Goal: Transaction & Acquisition: Book appointment/travel/reservation

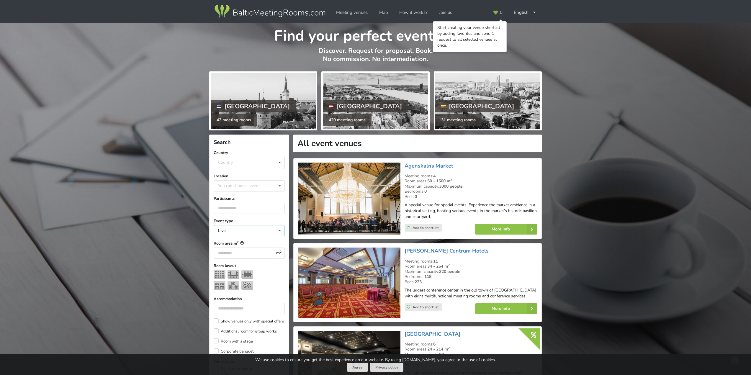
click at [253, 232] on div "Live Live Online Hybrid (Live + Online)" at bounding box center [249, 230] width 71 height 11
click at [228, 242] on div "Live" at bounding box center [249, 241] width 71 height 11
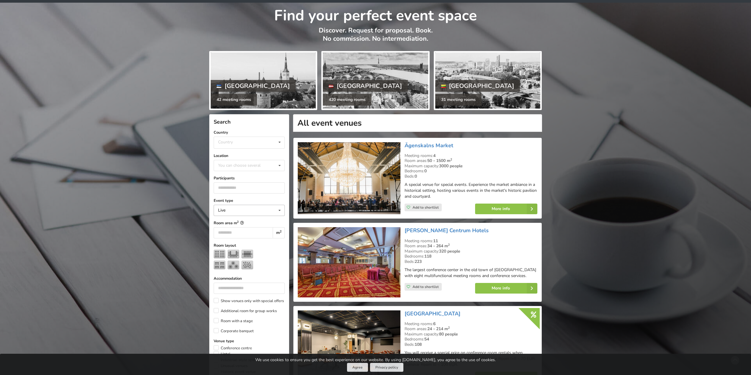
scroll to position [30, 0]
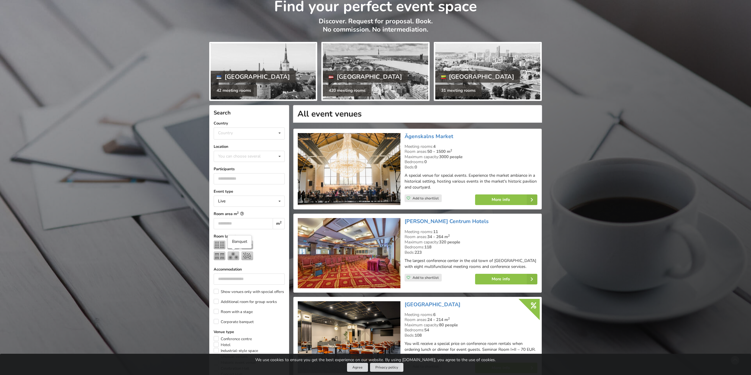
click at [234, 256] on img at bounding box center [234, 256] width 12 height 9
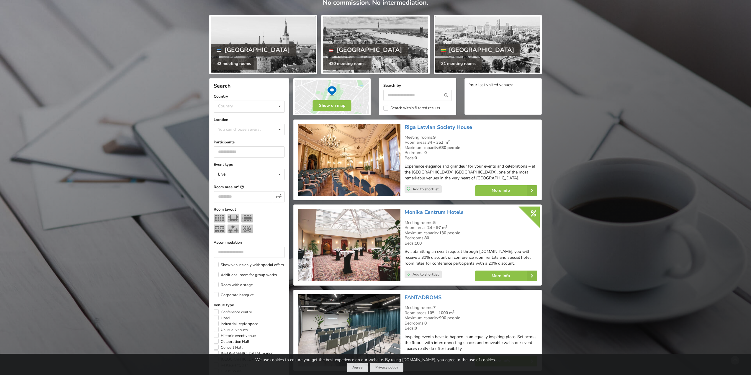
scroll to position [59, 0]
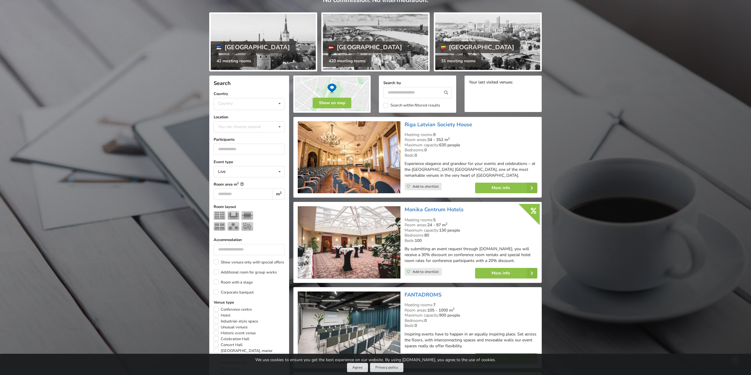
click at [363, 166] on img at bounding box center [349, 157] width 102 height 72
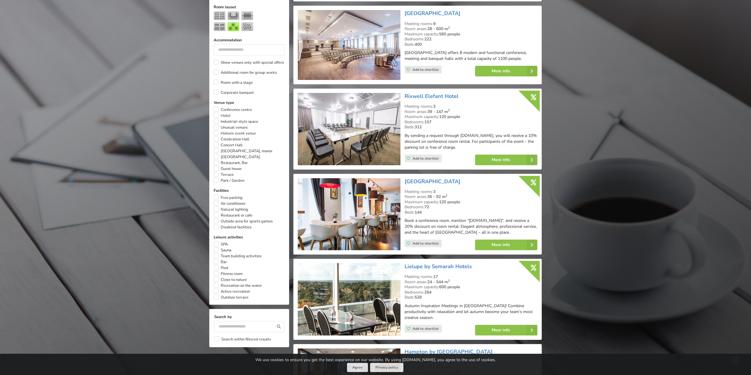
scroll to position [118, 0]
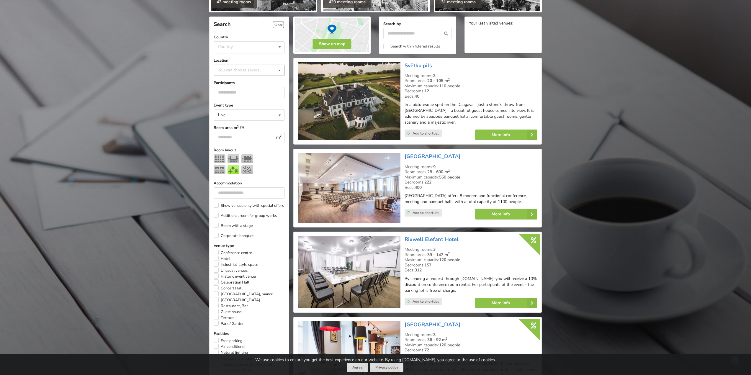
click at [252, 70] on div "You can choose several" at bounding box center [245, 70] width 57 height 7
click at [225, 119] on div "Riga" at bounding box center [249, 117] width 71 height 11
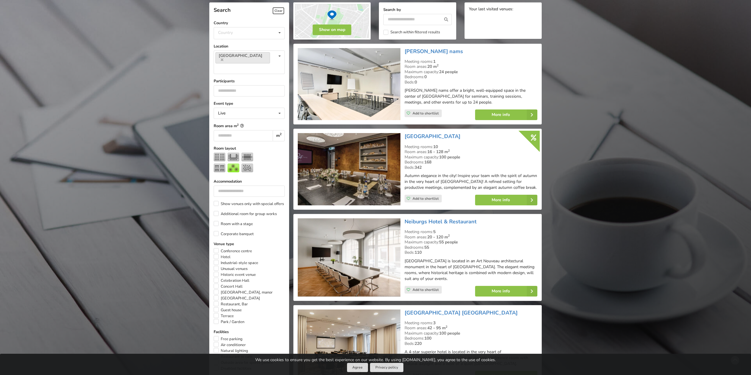
scroll to position [133, 0]
click at [271, 55] on div "Riga You can choose several Pardaugava Teika Pärnu County Apsuciems Jurkalne Ma…" at bounding box center [249, 62] width 71 height 24
click at [231, 74] on div "Old Riga" at bounding box center [249, 79] width 71 height 11
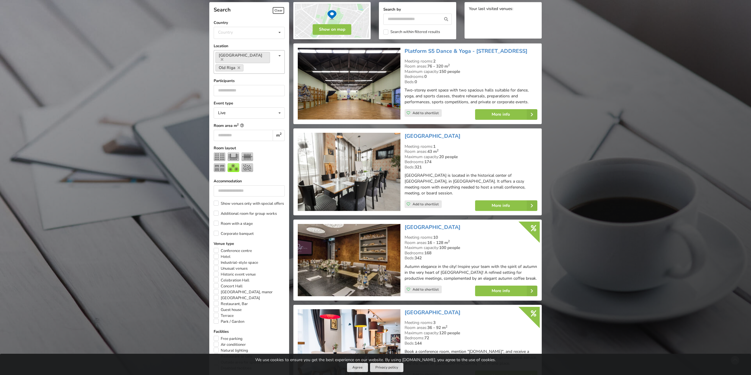
click at [268, 60] on div "Riga Old Riga You can choose several Pardaugava Teika Pärnu County Apsuciems Ju…" at bounding box center [249, 62] width 71 height 24
click at [226, 74] on div "Vidzeme" at bounding box center [249, 79] width 71 height 11
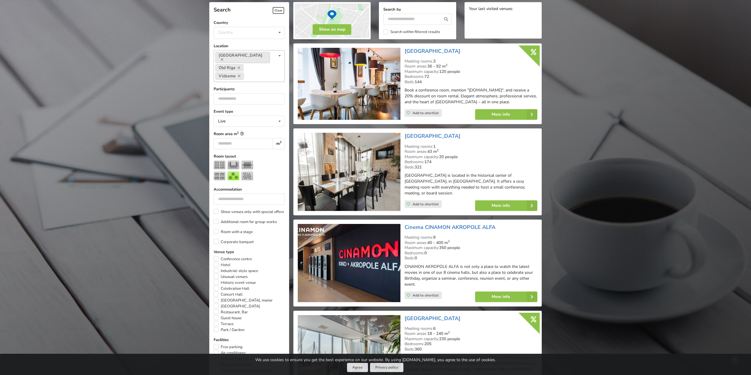
click at [250, 67] on div "Riga Old Riga Vidzeme You can choose several Pardaugava Teika Pärnu County Apsu…" at bounding box center [249, 66] width 71 height 32
click at [245, 82] on div "Riga surroundings" at bounding box center [249, 89] width 71 height 15
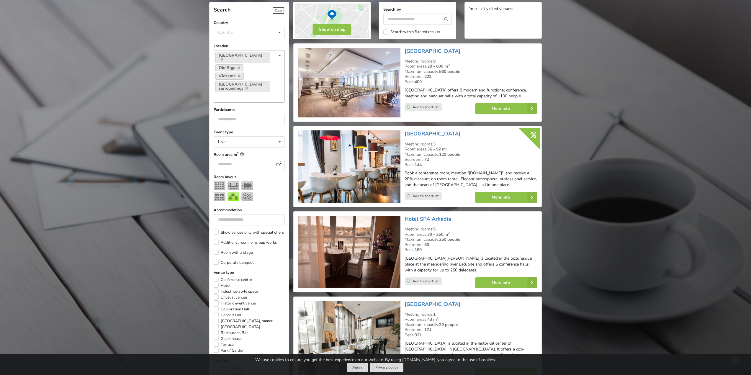
click at [267, 75] on div "Riga Old Riga Vidzeme Riga surroundings You can choose several Pardaugava Teika…" at bounding box center [249, 76] width 71 height 53
click at [229, 131] on div "Jurmala" at bounding box center [249, 136] width 71 height 11
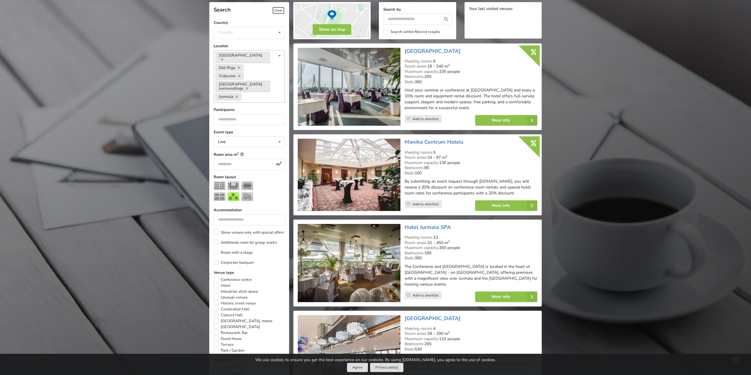
click at [252, 94] on input at bounding box center [247, 96] width 9 height 5
click at [238, 102] on div "Pardaugava" at bounding box center [249, 107] width 71 height 11
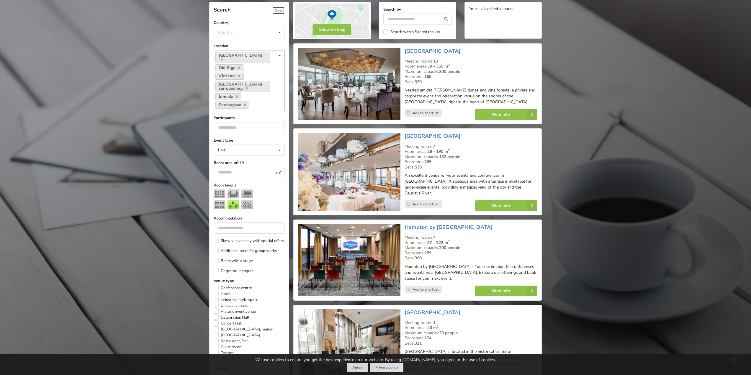
click at [258, 103] on input at bounding box center [255, 105] width 9 height 5
click at [230, 111] on div "Teika" at bounding box center [249, 116] width 71 height 11
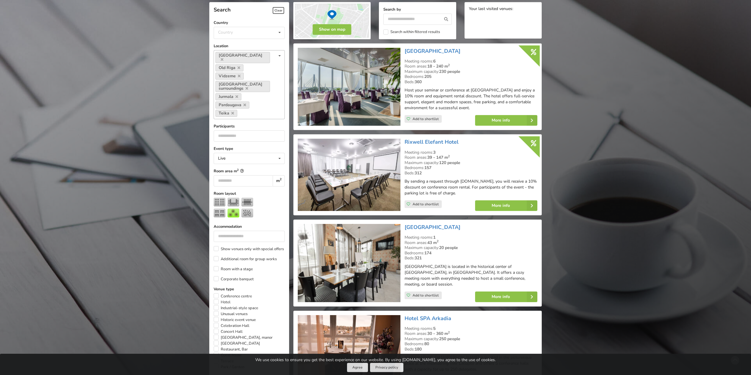
click at [260, 93] on div "Riga Old Riga Vidzeme Riga surroundings Jurmala Pardaugava Teika You can choose…" at bounding box center [249, 84] width 71 height 69
click at [231, 130] on div "Sigulda" at bounding box center [249, 135] width 71 height 11
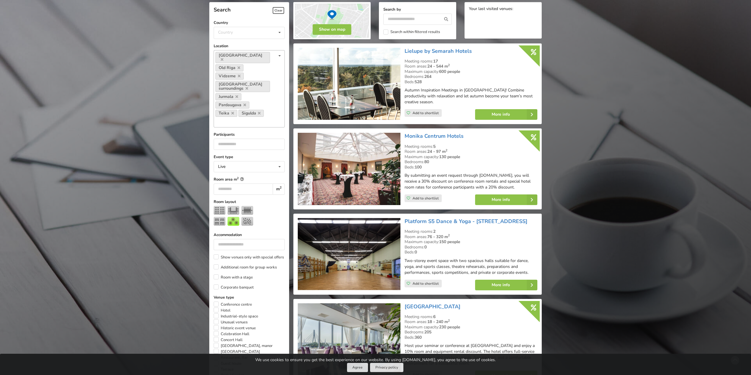
click at [267, 99] on div "Riga Old Riga Vidzeme Riga surroundings Jurmala Pardaugava Teika Sigulda You ca…" at bounding box center [249, 88] width 71 height 77
click at [227, 175] on div "Marupe" at bounding box center [249, 180] width 71 height 11
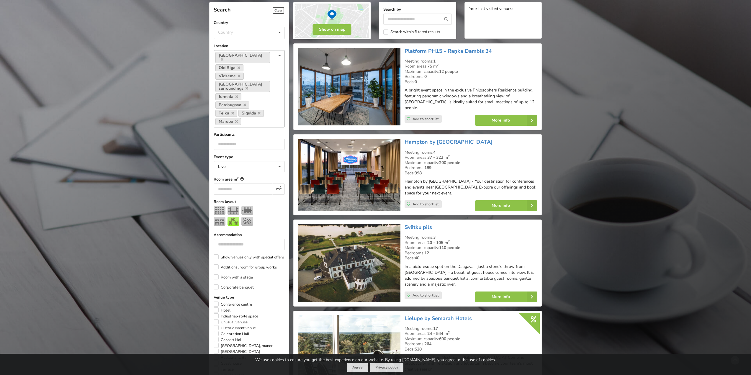
scroll to position [142, 0]
click at [246, 119] on input at bounding box center [247, 121] width 9 height 5
click at [224, 151] on div "Mezaparks" at bounding box center [249, 156] width 71 height 11
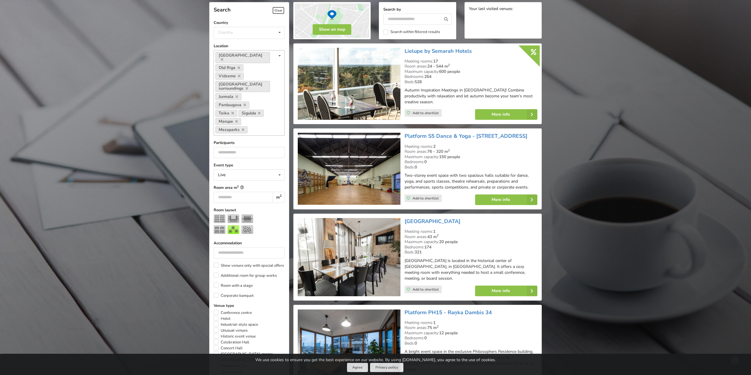
click at [252, 128] on input at bounding box center [253, 130] width 9 height 5
click at [228, 159] on div "Ligatne" at bounding box center [249, 164] width 71 height 11
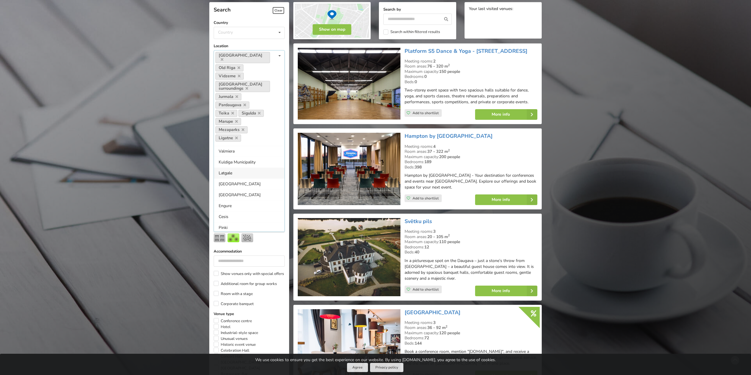
scroll to position [131, 0]
click at [251, 136] on input at bounding box center [247, 138] width 9 height 5
click at [236, 175] on div "Ikskile" at bounding box center [249, 180] width 71 height 11
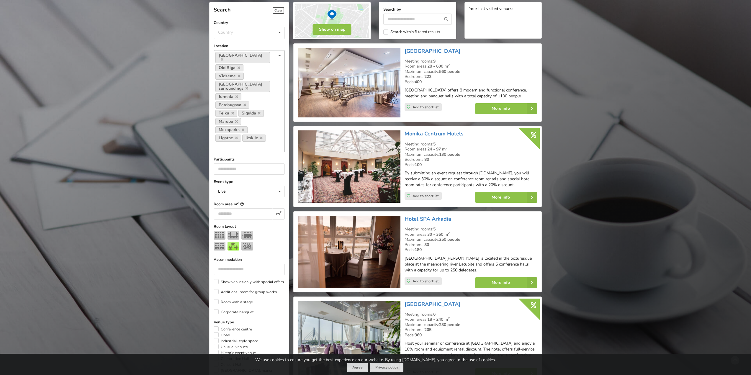
click at [259, 129] on div "Riga Old Riga Vidzeme Riga surroundings Jurmala Pardaugava Teika Sigulda Marupe…" at bounding box center [249, 101] width 71 height 102
click at [223, 234] on div "Pinki" at bounding box center [249, 239] width 71 height 11
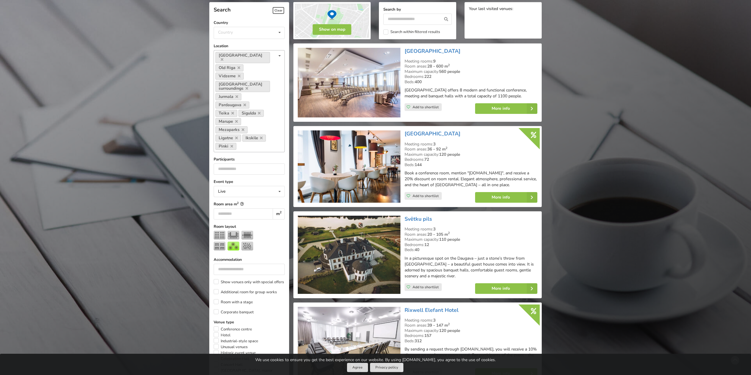
click at [245, 133] on div "Riga Old Riga Vidzeme Riga surroundings Jurmala Pardaugava Teika Sigulda Marupe…" at bounding box center [249, 101] width 71 height 102
click at [226, 166] on div "Valmiera" at bounding box center [249, 171] width 71 height 11
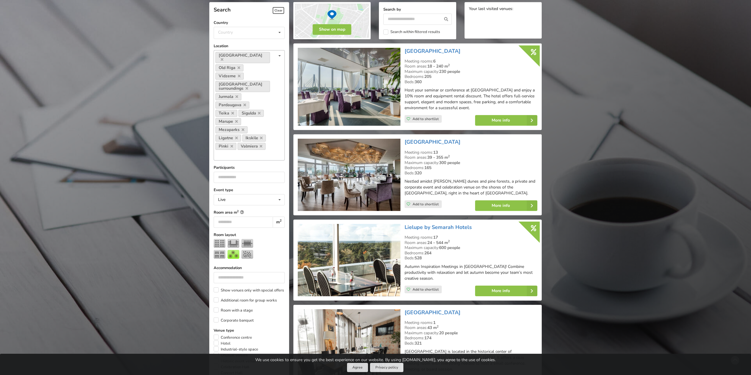
click at [251, 140] on div "Riga Old Riga Vidzeme Riga surroundings Jurmala Pardaugava Teika Sigulda Marupe…" at bounding box center [249, 105] width 71 height 110
click at [224, 176] on div "Rumbula" at bounding box center [249, 181] width 71 height 11
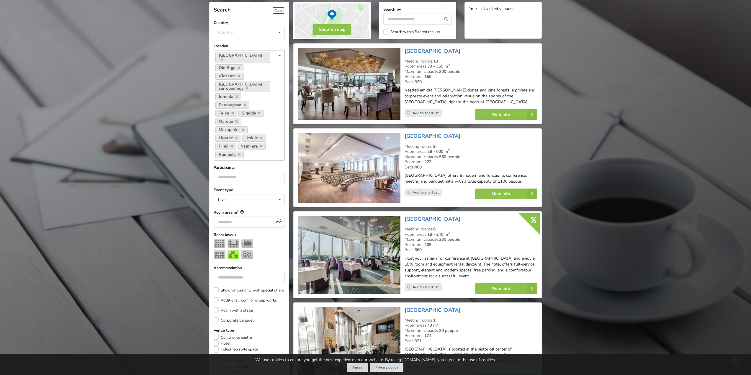
click at [261, 141] on div "Riga Old Riga Vidzeme Riga surroundings Jurmala Pardaugava Teika Sigulda Marupe…" at bounding box center [249, 105] width 71 height 110
click at [232, 184] on div "Via Baltica" at bounding box center [249, 189] width 71 height 11
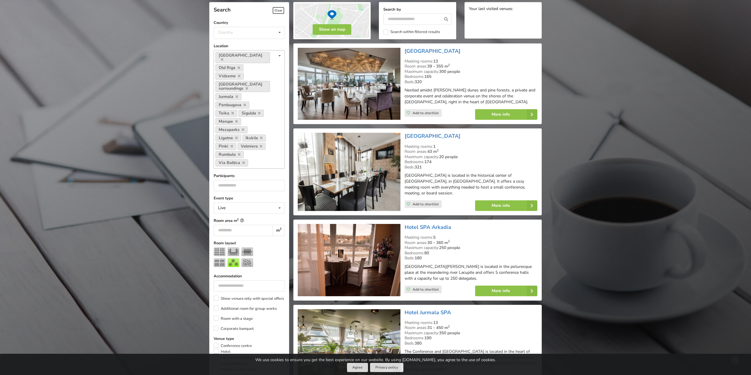
click at [256, 161] on input at bounding box center [254, 163] width 9 height 5
click at [236, 206] on div "Babite Parish" at bounding box center [249, 211] width 71 height 11
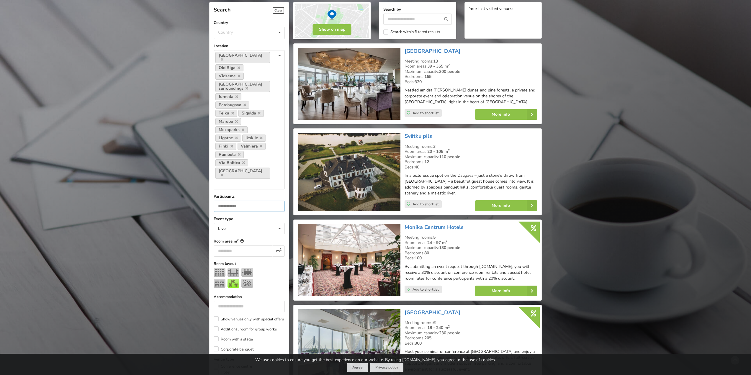
click at [244, 201] on input "number" at bounding box center [249, 206] width 71 height 11
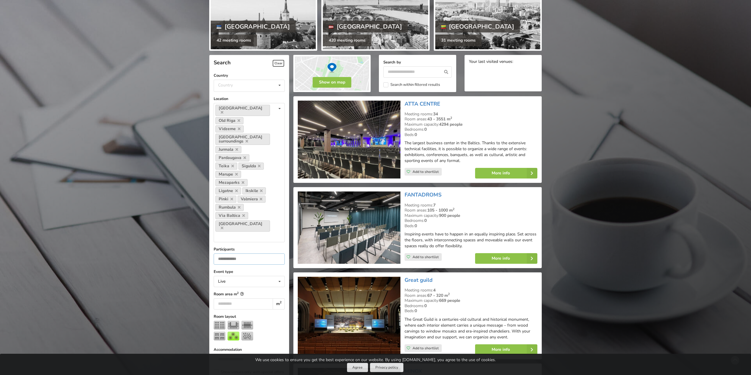
scroll to position [74, 0]
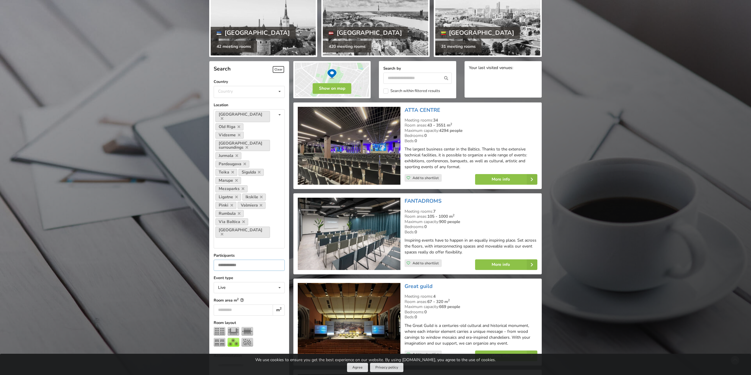
type input "**"
click at [361, 154] on img at bounding box center [349, 146] width 102 height 78
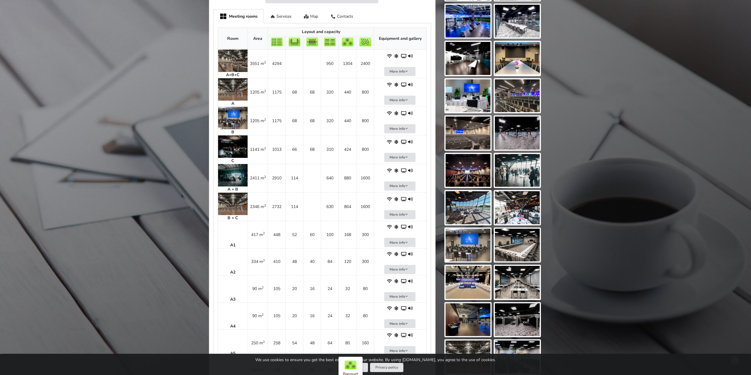
scroll to position [325, 0]
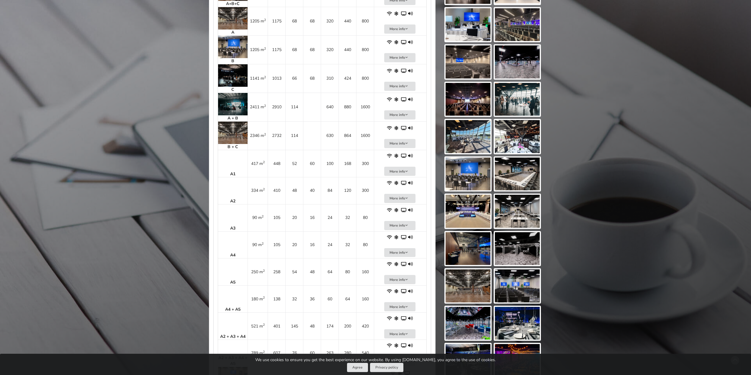
click at [229, 274] on td "A5" at bounding box center [233, 271] width 30 height 27
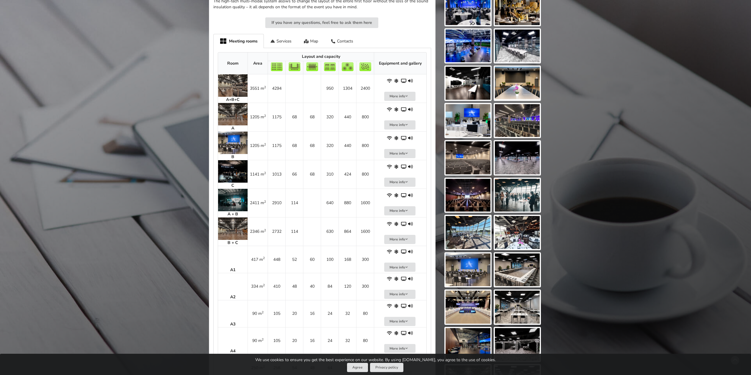
scroll to position [148, 0]
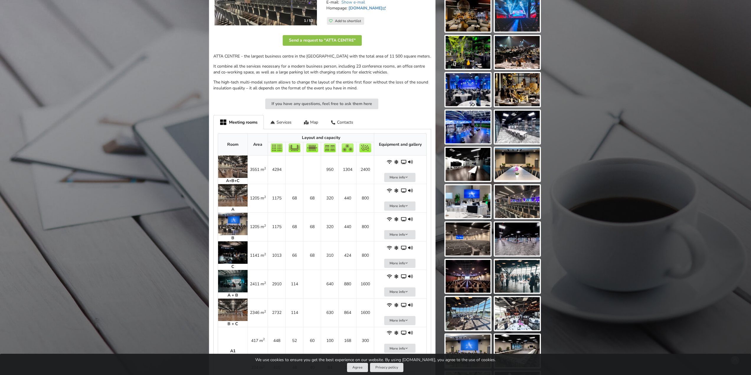
click at [472, 89] on img at bounding box center [468, 89] width 45 height 33
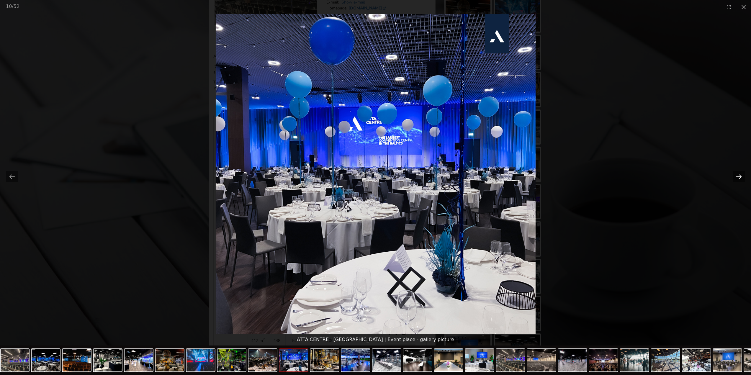
click at [739, 176] on button "Next slide" at bounding box center [739, 177] width 12 height 12
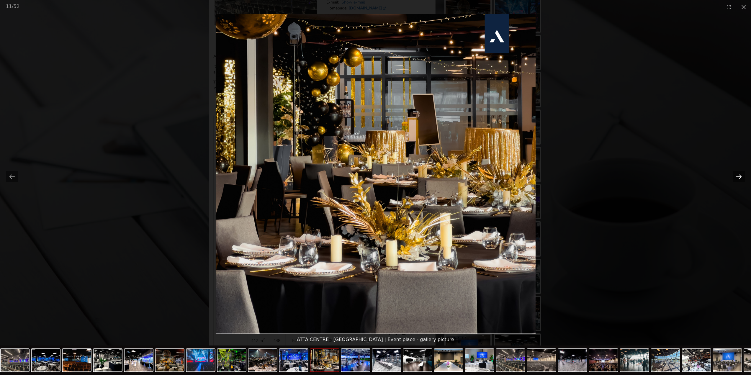
click at [739, 176] on button "Next slide" at bounding box center [739, 177] width 12 height 12
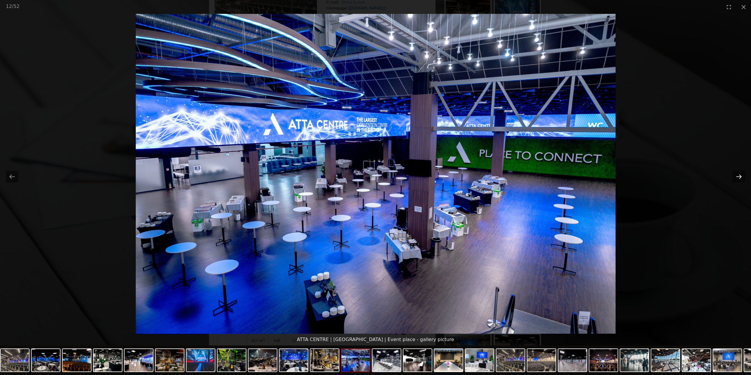
click at [739, 176] on button "Next slide" at bounding box center [739, 177] width 12 height 12
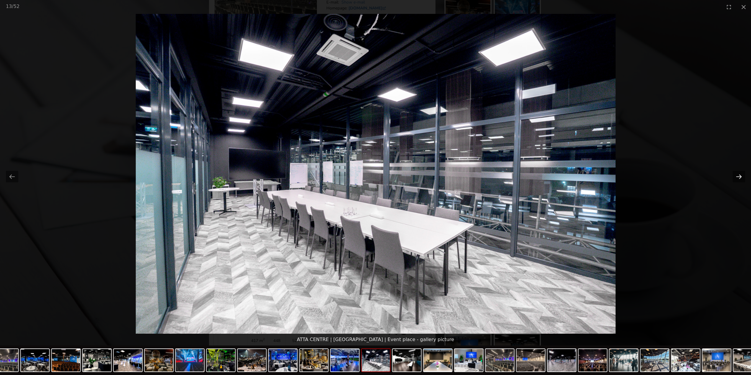
click at [739, 176] on button "Next slide" at bounding box center [739, 177] width 12 height 12
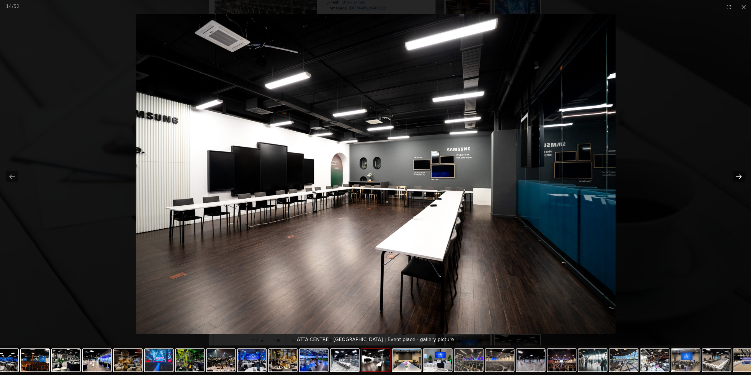
click at [739, 176] on button "Next slide" at bounding box center [739, 177] width 12 height 12
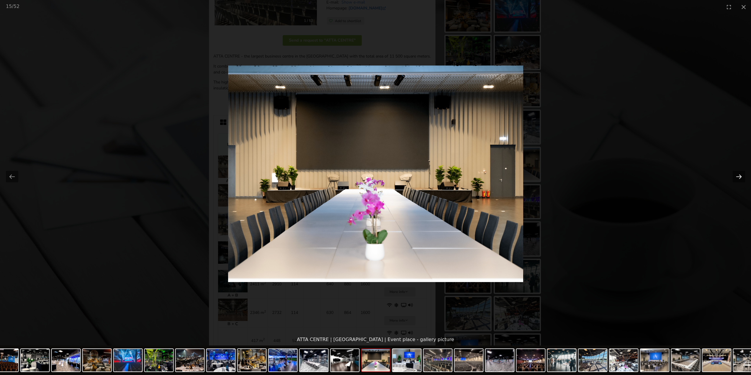
click at [739, 176] on button "Next slide" at bounding box center [739, 177] width 12 height 12
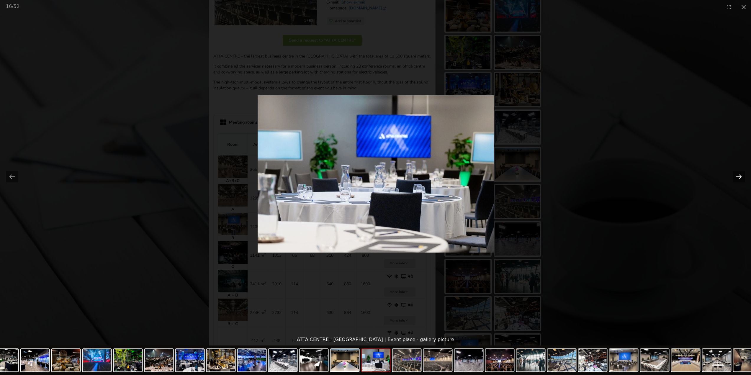
click at [739, 176] on button "Next slide" at bounding box center [739, 177] width 12 height 12
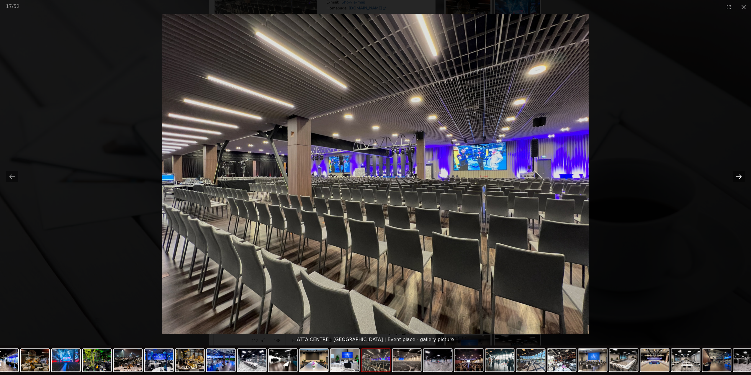
click at [739, 176] on button "Next slide" at bounding box center [739, 177] width 12 height 12
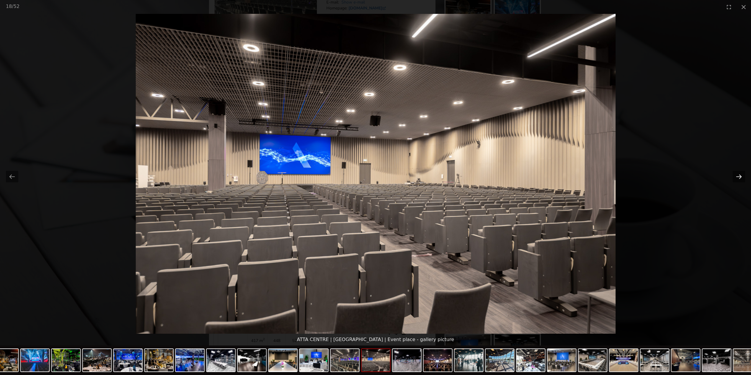
click at [739, 176] on button "Next slide" at bounding box center [739, 177] width 12 height 12
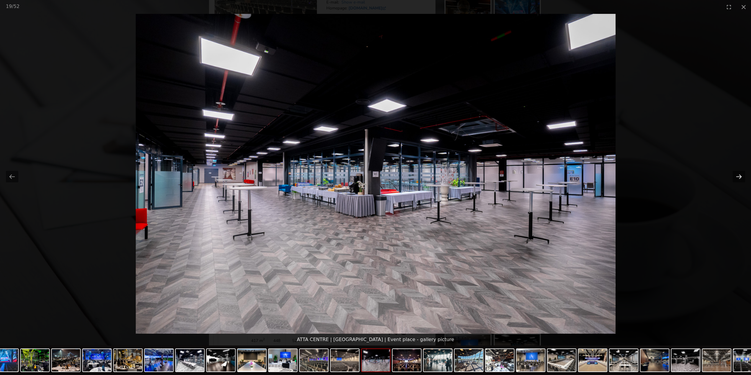
click at [739, 176] on button "Next slide" at bounding box center [739, 177] width 12 height 12
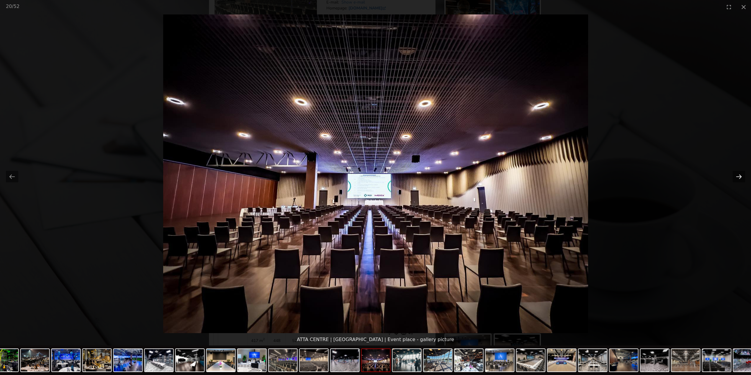
click at [739, 176] on button "Next slide" at bounding box center [739, 177] width 12 height 12
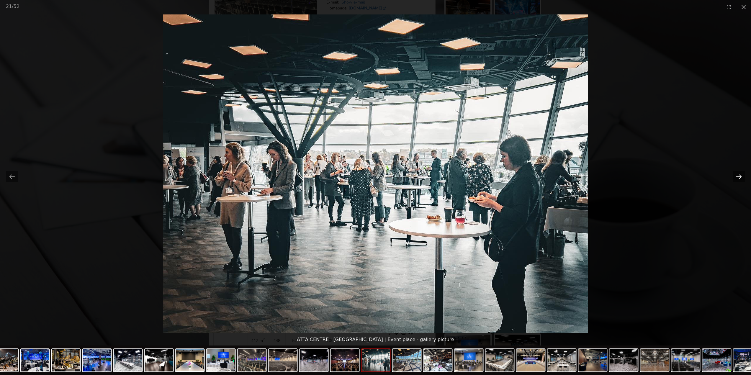
click at [740, 177] on button "Next slide" at bounding box center [739, 177] width 12 height 12
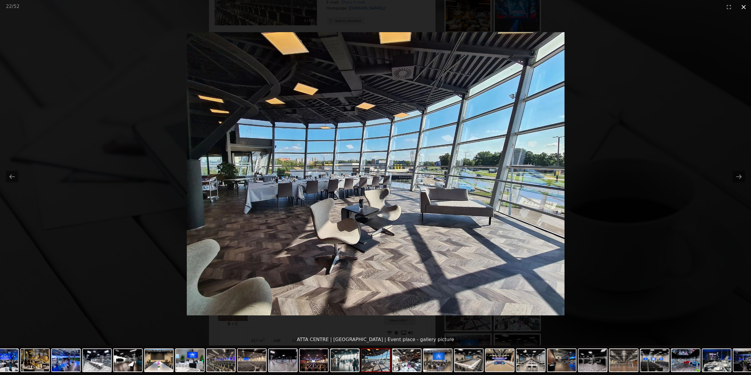
click at [742, 9] on button "Close gallery" at bounding box center [744, 7] width 15 height 14
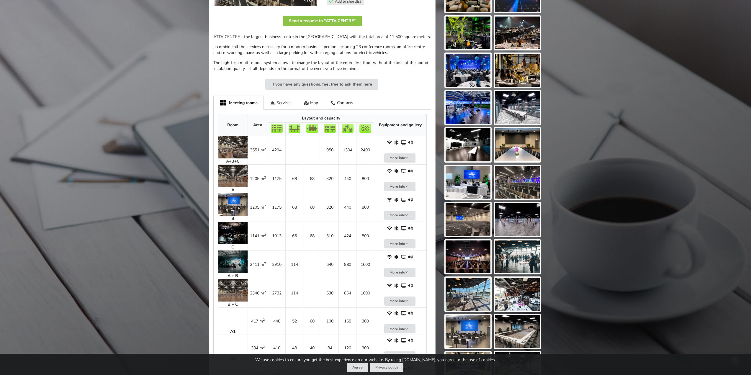
scroll to position [207, 0]
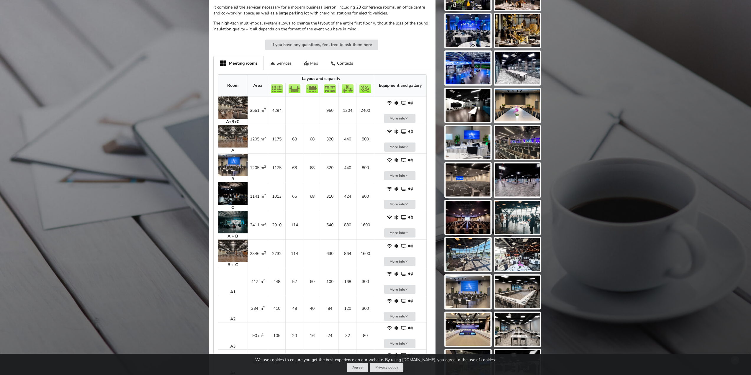
click at [315, 65] on div "Map" at bounding box center [311, 63] width 27 height 14
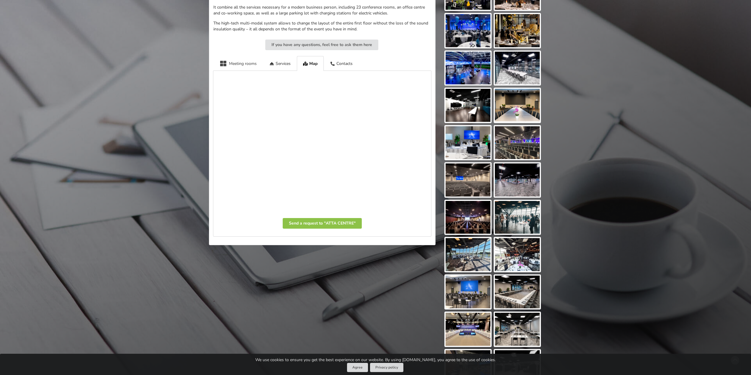
click at [241, 63] on div "Meeting rooms" at bounding box center [238, 63] width 50 height 14
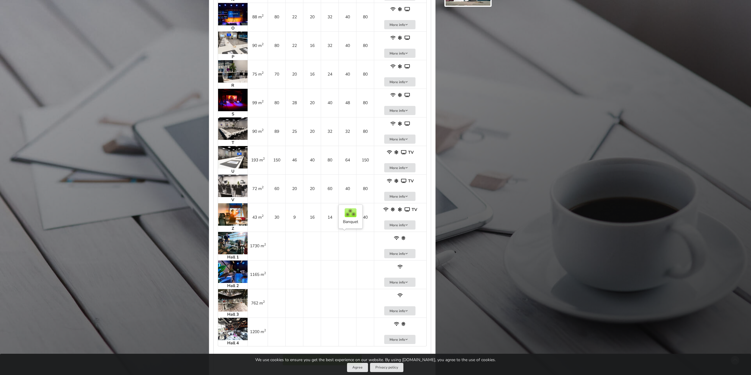
scroll to position [1063, 0]
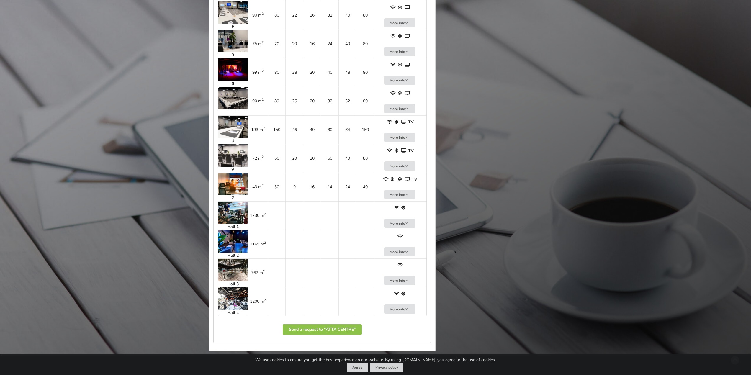
click at [232, 272] on img at bounding box center [233, 270] width 30 height 22
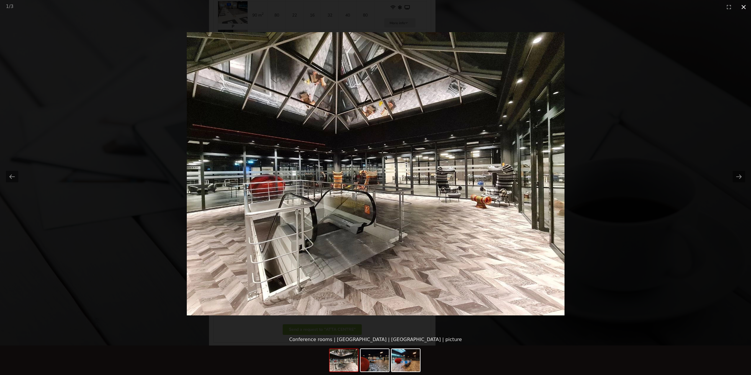
click at [744, 8] on button "Close gallery" at bounding box center [744, 7] width 15 height 14
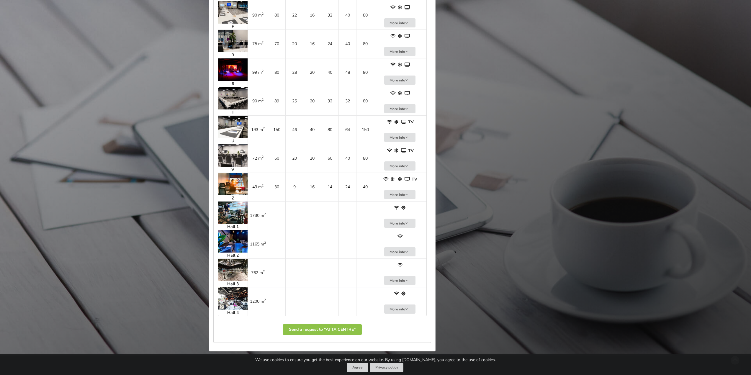
click at [233, 301] on img at bounding box center [233, 299] width 30 height 22
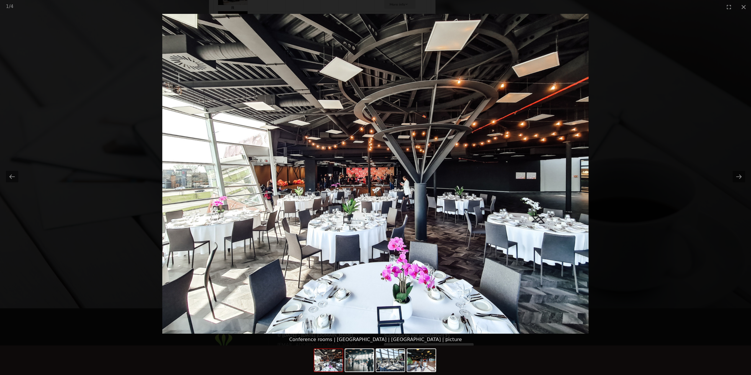
scroll to position [1122, 0]
click at [743, 8] on button "Close gallery" at bounding box center [744, 7] width 15 height 14
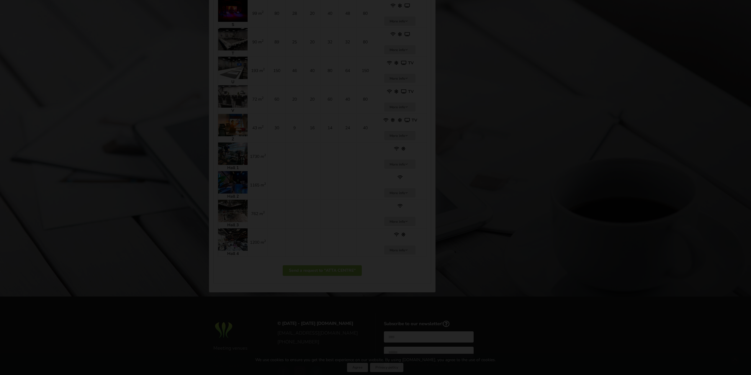
scroll to position [1063, 0]
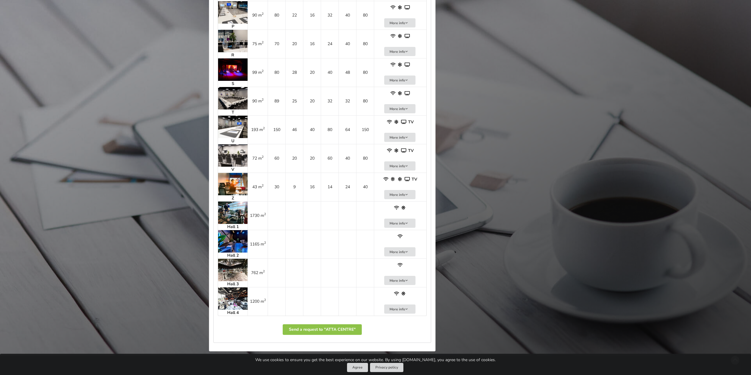
click at [232, 213] on img at bounding box center [233, 213] width 30 height 22
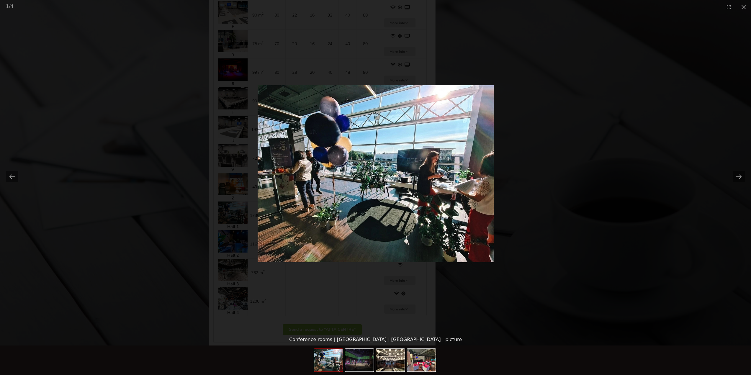
click at [604, 177] on picture at bounding box center [375, 174] width 751 height 320
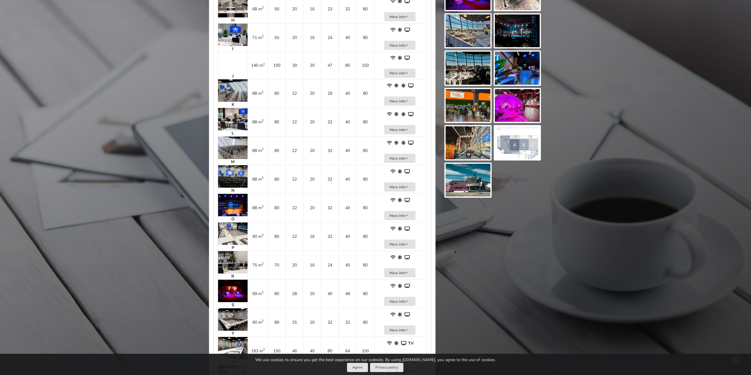
scroll to position [797, 0]
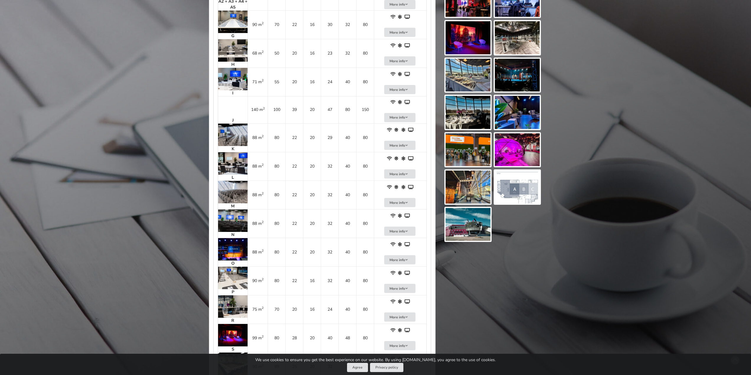
click at [471, 115] on img at bounding box center [468, 112] width 45 height 33
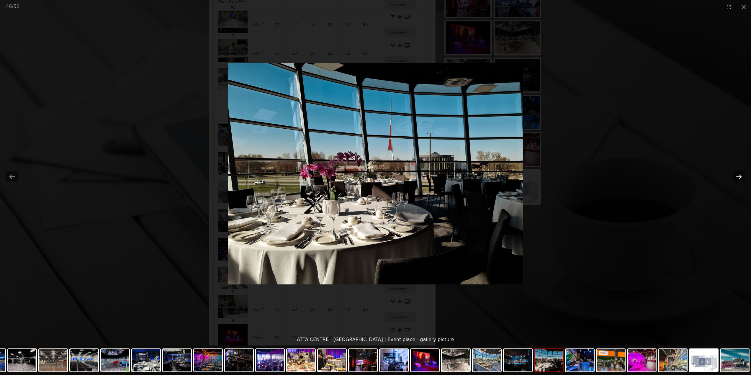
click at [737, 177] on button "Next slide" at bounding box center [739, 177] width 12 height 12
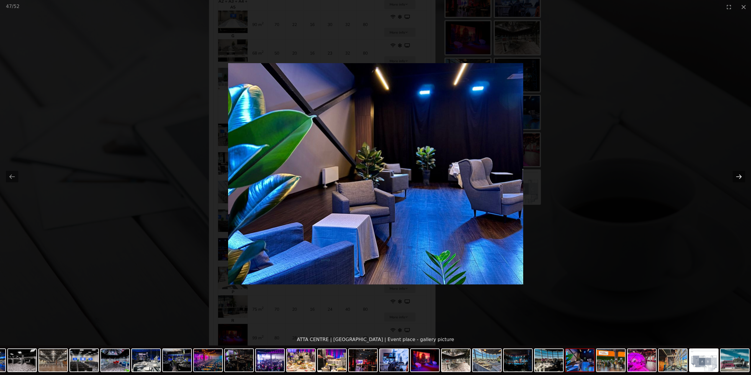
click at [737, 177] on button "Next slide" at bounding box center [739, 177] width 12 height 12
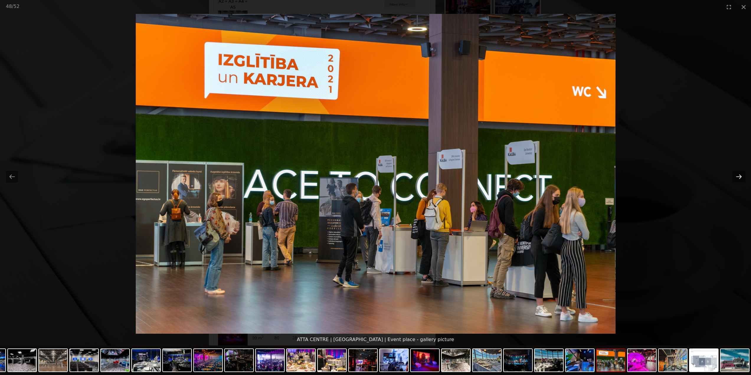
click at [737, 177] on button "Next slide" at bounding box center [739, 177] width 12 height 12
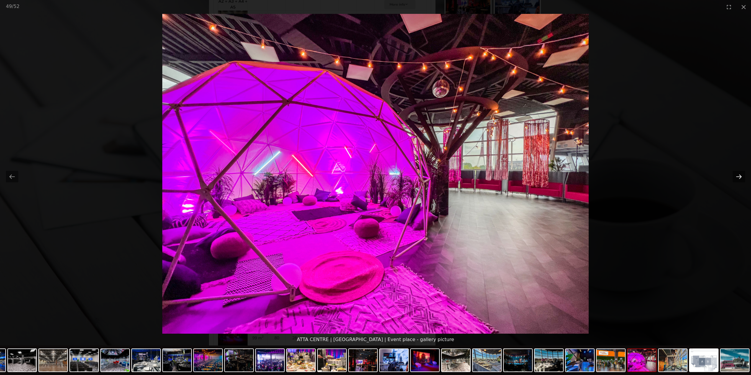
click at [737, 177] on button "Next slide" at bounding box center [739, 177] width 12 height 12
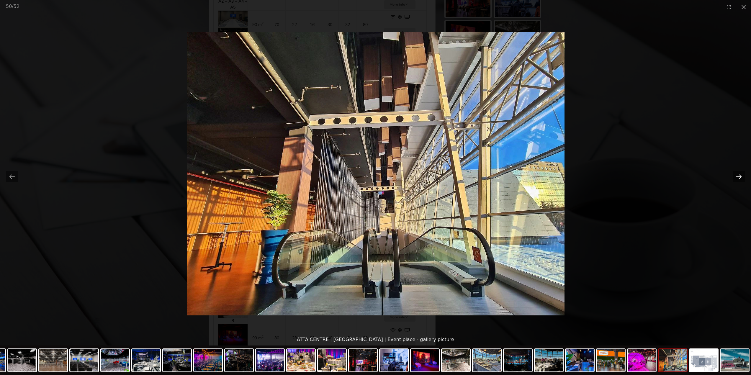
click at [737, 177] on button "Next slide" at bounding box center [739, 177] width 12 height 12
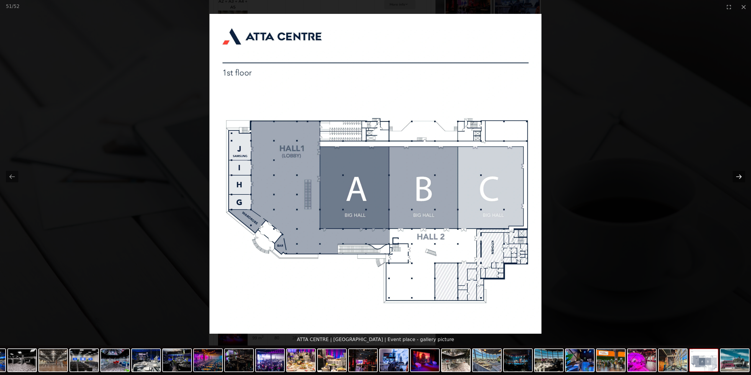
click at [737, 177] on button "Next slide" at bounding box center [739, 177] width 12 height 12
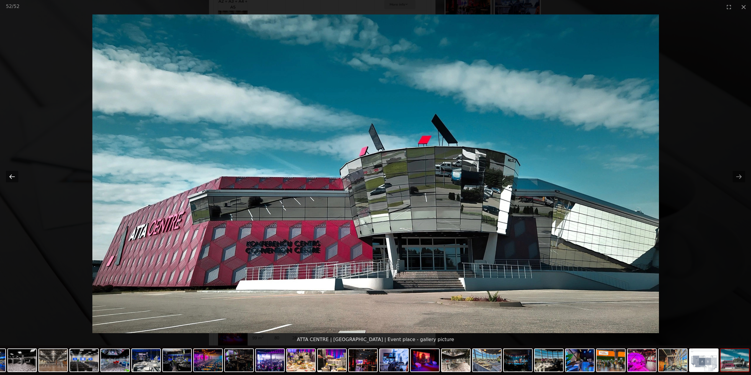
click at [12, 175] on button "Previous slide" at bounding box center [12, 177] width 12 height 12
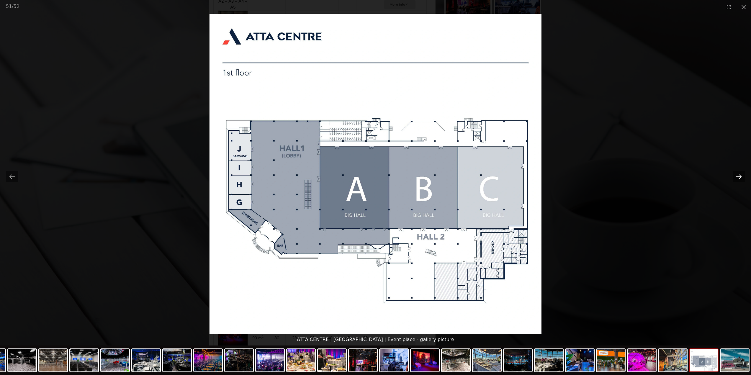
click at [736, 177] on button "Next slide" at bounding box center [739, 177] width 12 height 12
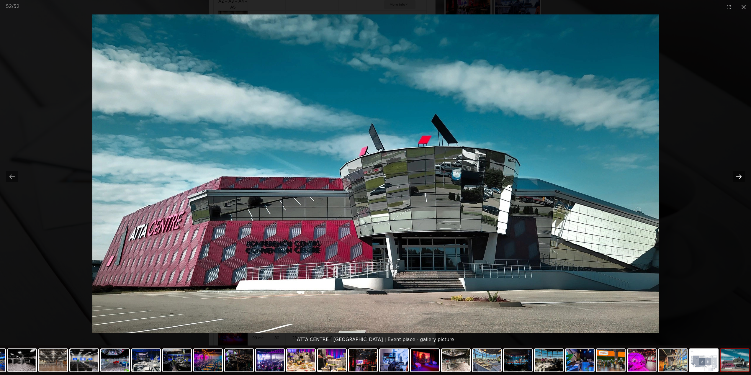
click at [735, 177] on button "Next slide" at bounding box center [739, 177] width 12 height 12
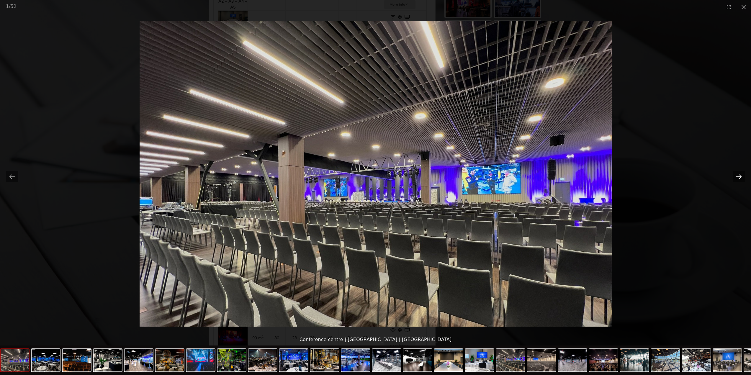
click at [735, 177] on button "Next slide" at bounding box center [739, 177] width 12 height 12
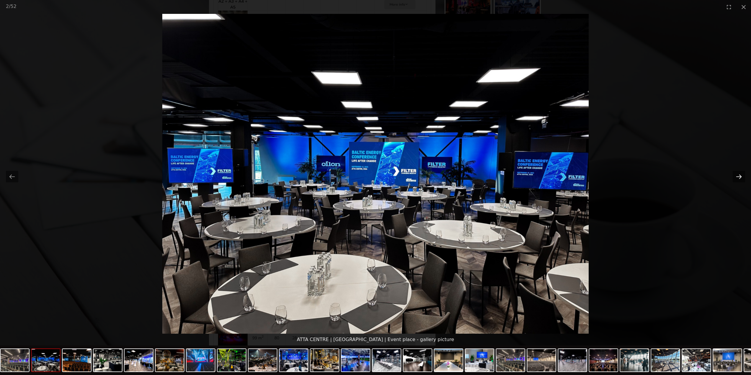
click at [735, 177] on button "Next slide" at bounding box center [739, 177] width 12 height 12
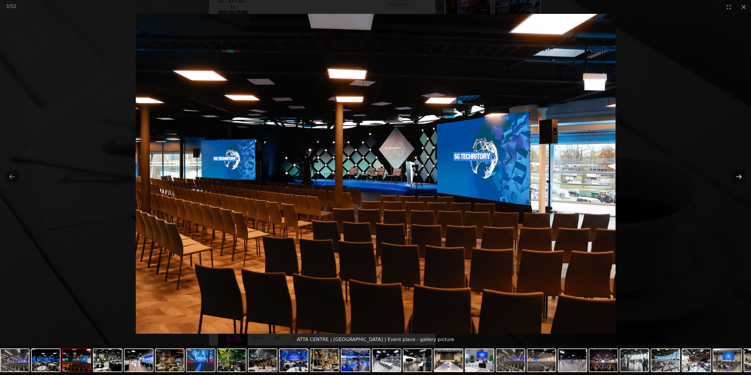
click at [735, 177] on button "Next slide" at bounding box center [739, 177] width 12 height 12
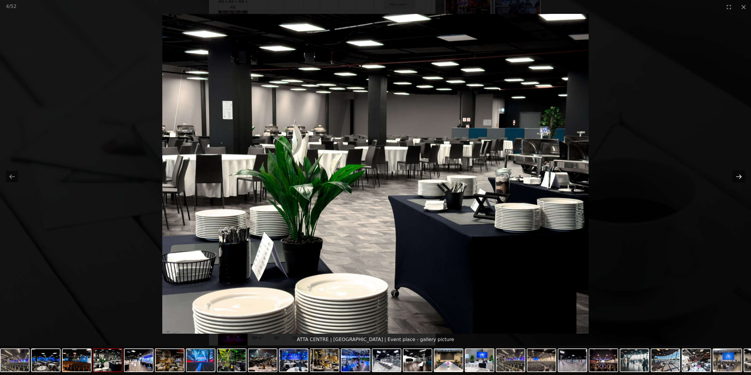
click at [735, 177] on button "Next slide" at bounding box center [739, 177] width 12 height 12
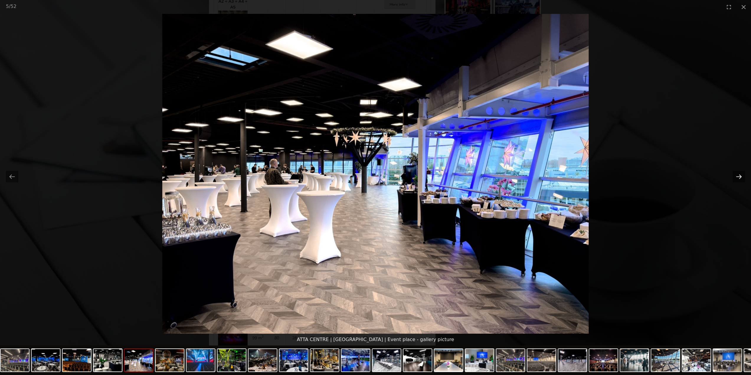
click at [735, 177] on button "Next slide" at bounding box center [739, 177] width 12 height 12
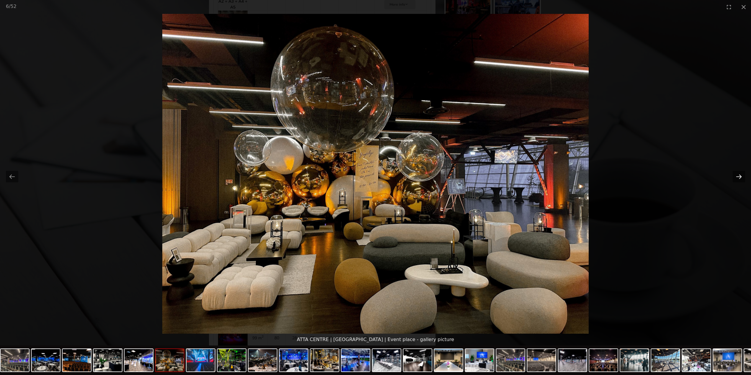
click at [735, 177] on button "Next slide" at bounding box center [739, 177] width 12 height 12
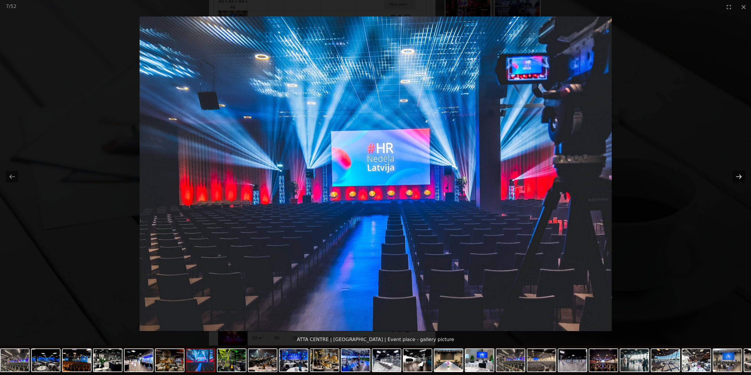
click at [735, 177] on button "Next slide" at bounding box center [739, 177] width 12 height 12
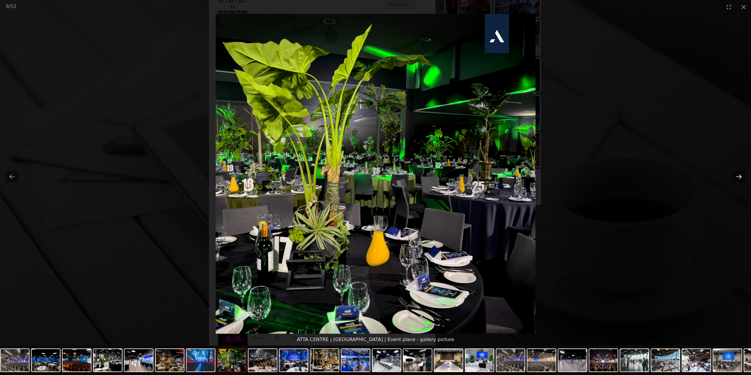
click at [735, 177] on button "Next slide" at bounding box center [739, 177] width 12 height 12
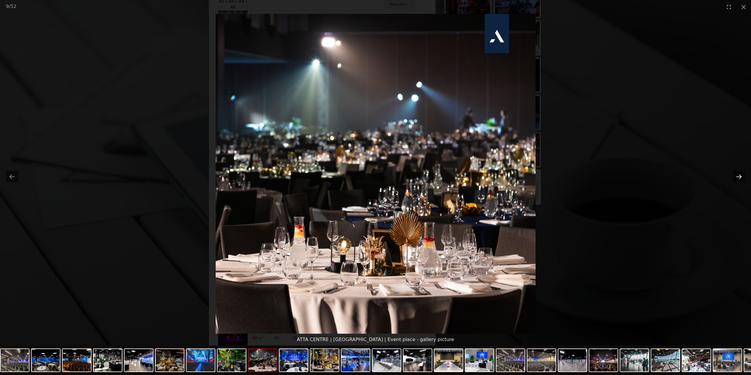
click at [735, 177] on button "Next slide" at bounding box center [739, 177] width 12 height 12
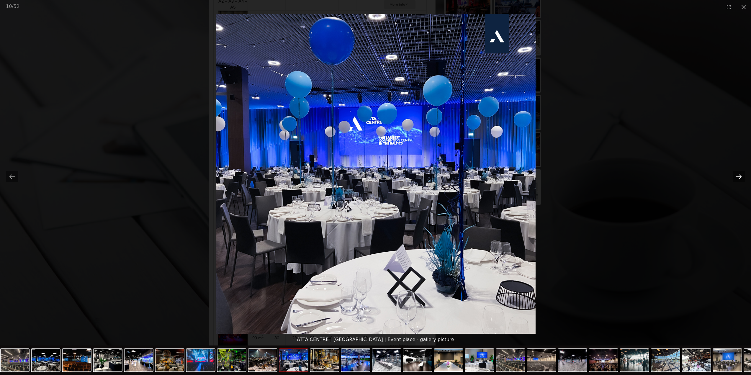
click at [735, 177] on button "Next slide" at bounding box center [739, 177] width 12 height 12
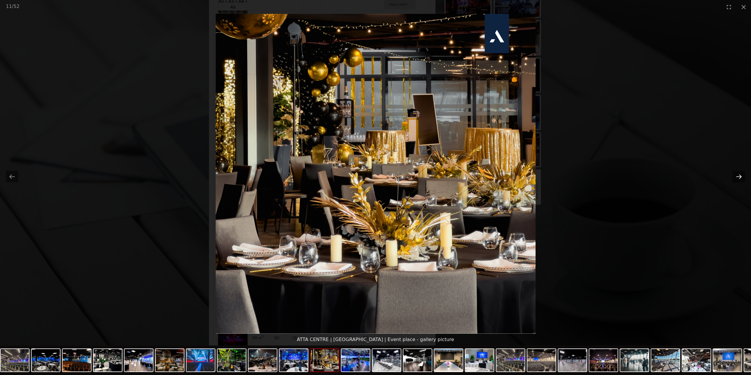
click at [735, 177] on button "Next slide" at bounding box center [739, 177] width 12 height 12
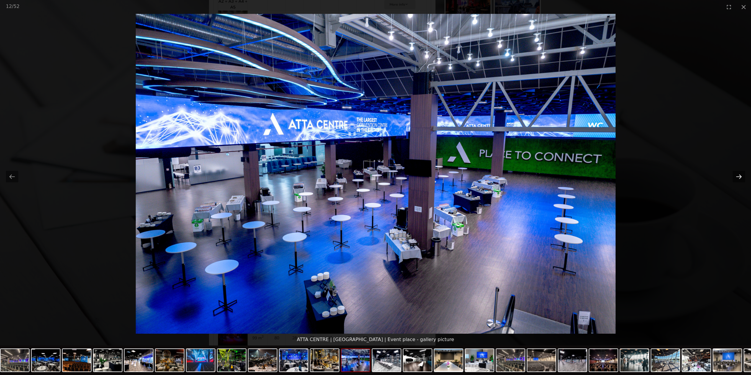
click at [735, 177] on button "Next slide" at bounding box center [739, 177] width 12 height 12
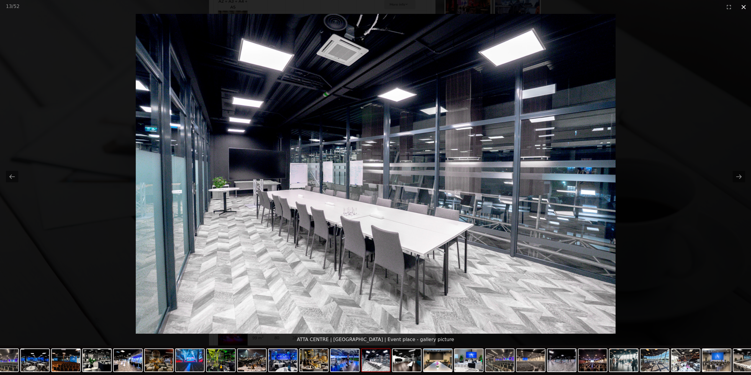
click at [743, 7] on button "Close gallery" at bounding box center [744, 7] width 15 height 14
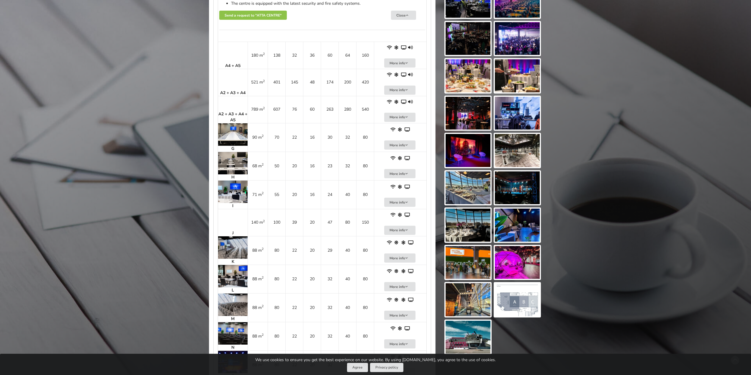
scroll to position [620, 0]
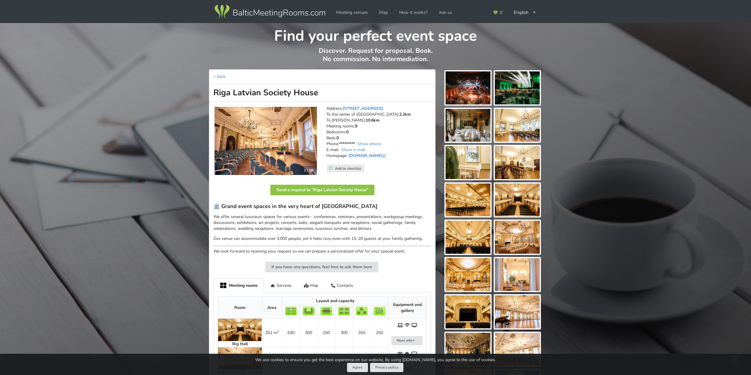
click at [283, 142] on img at bounding box center [266, 141] width 102 height 68
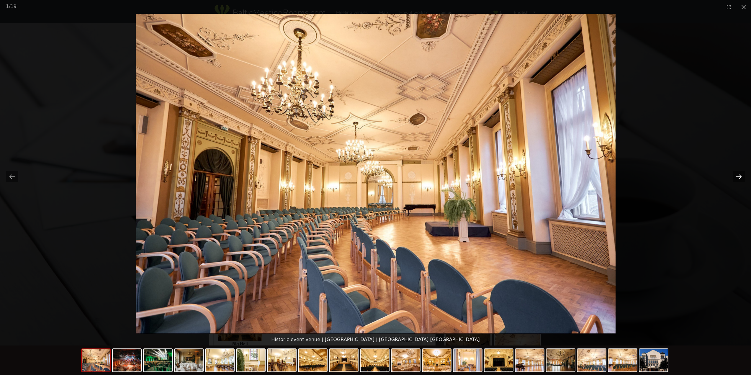
click at [741, 177] on button "Next slide" at bounding box center [739, 177] width 12 height 12
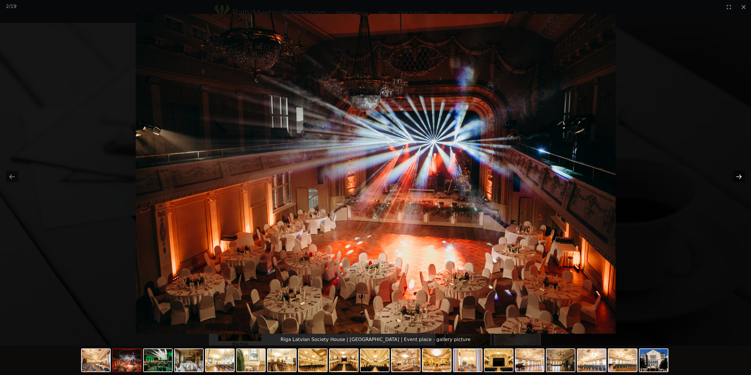
click at [741, 177] on button "Next slide" at bounding box center [739, 177] width 12 height 12
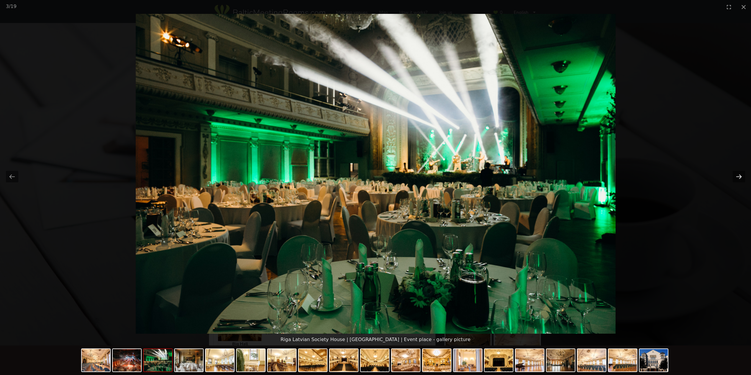
click at [741, 177] on button "Next slide" at bounding box center [739, 177] width 12 height 12
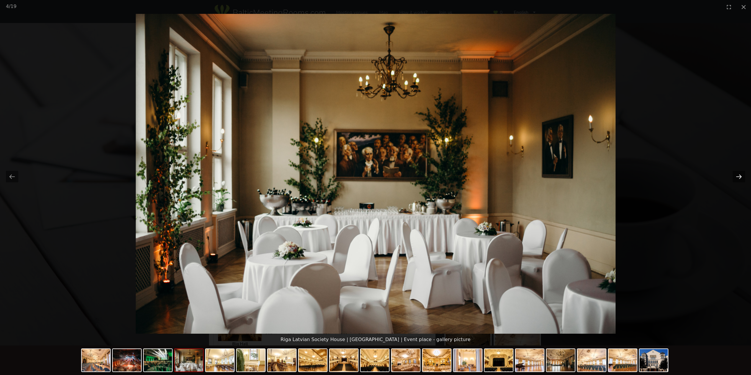
click at [741, 177] on button "Next slide" at bounding box center [739, 177] width 12 height 12
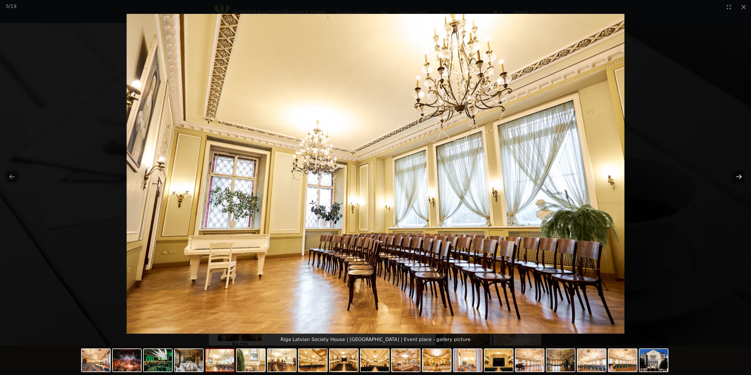
click at [741, 177] on button "Next slide" at bounding box center [739, 177] width 12 height 12
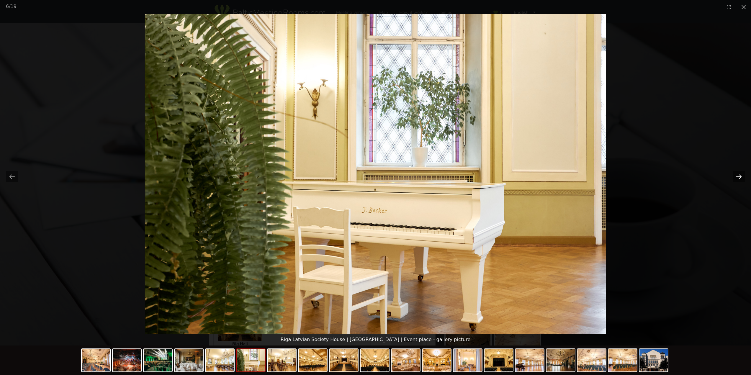
click at [741, 177] on button "Next slide" at bounding box center [739, 177] width 12 height 12
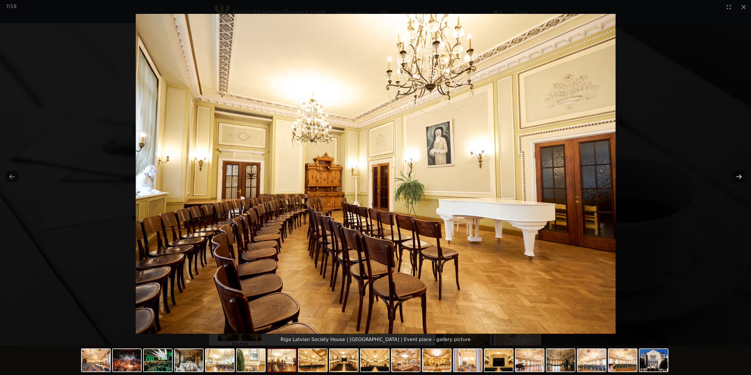
click at [741, 177] on button "Next slide" at bounding box center [739, 177] width 12 height 12
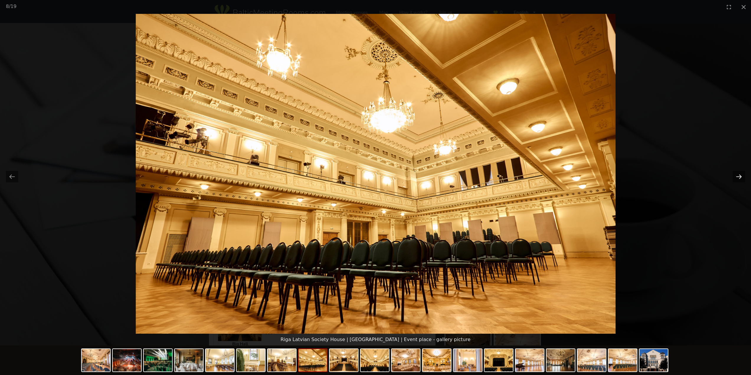
click at [741, 177] on button "Next slide" at bounding box center [739, 177] width 12 height 12
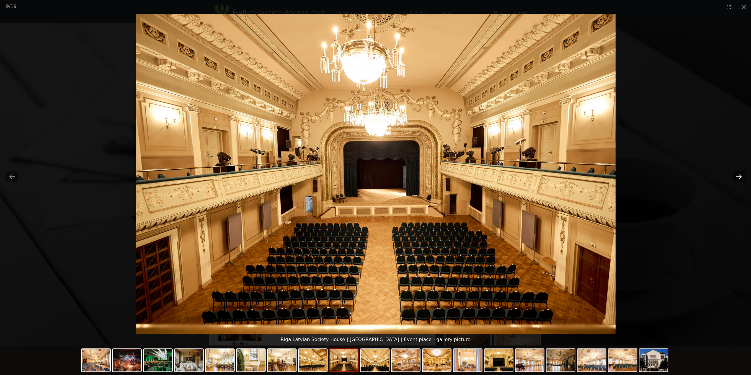
click at [741, 177] on button "Next slide" at bounding box center [739, 177] width 12 height 12
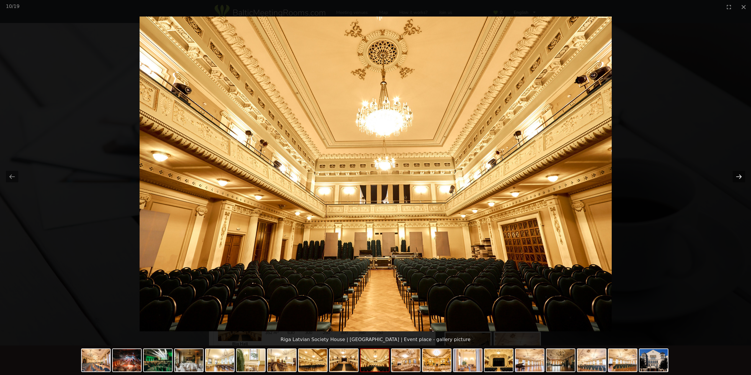
click at [741, 177] on button "Next slide" at bounding box center [739, 177] width 12 height 12
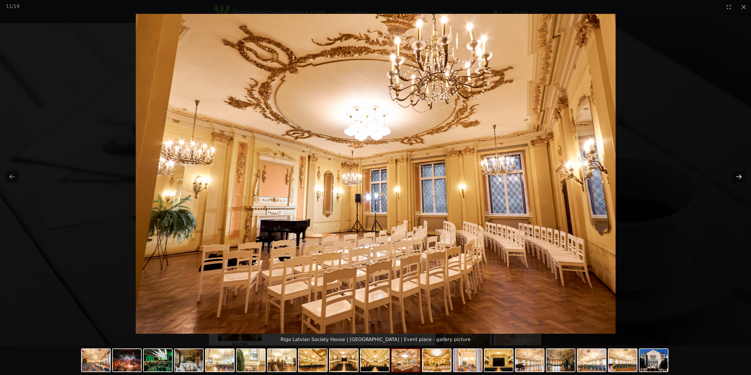
click at [741, 177] on button "Next slide" at bounding box center [739, 177] width 12 height 12
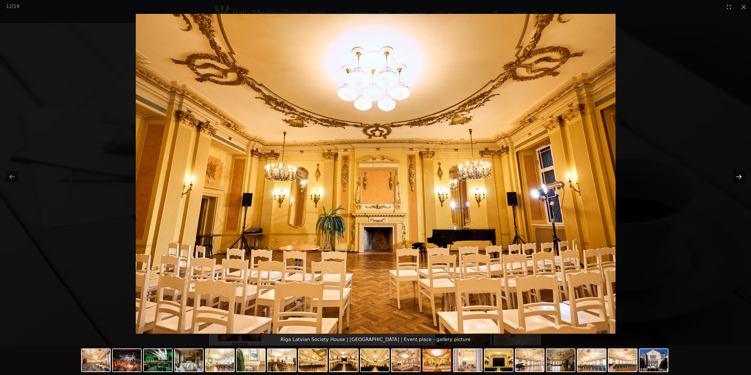
click at [741, 177] on button "Next slide" at bounding box center [739, 177] width 12 height 12
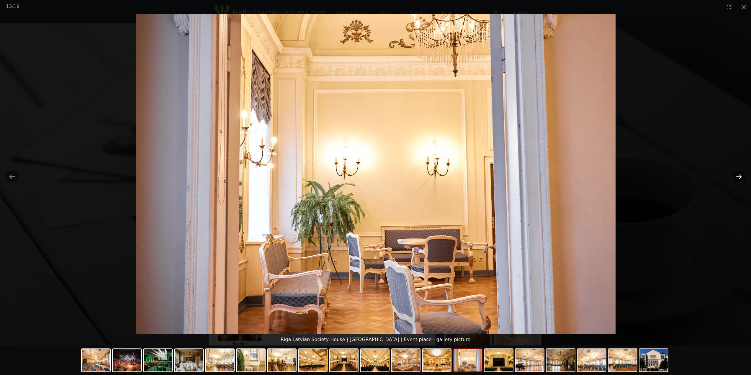
click at [741, 177] on button "Next slide" at bounding box center [739, 177] width 12 height 12
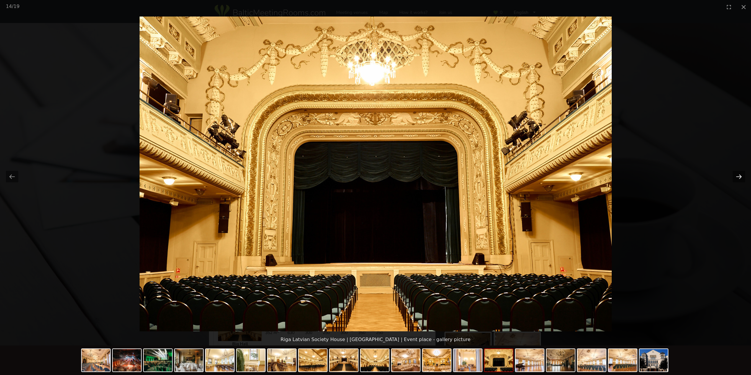
click at [741, 177] on button "Next slide" at bounding box center [739, 177] width 12 height 12
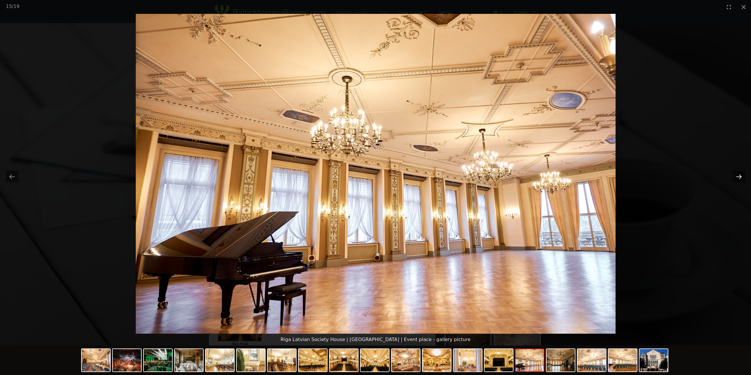
click at [741, 177] on button "Next slide" at bounding box center [739, 177] width 12 height 12
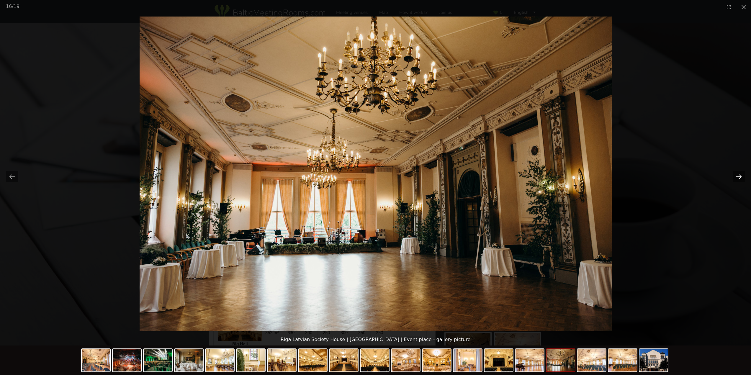
click at [741, 177] on button "Next slide" at bounding box center [739, 177] width 12 height 12
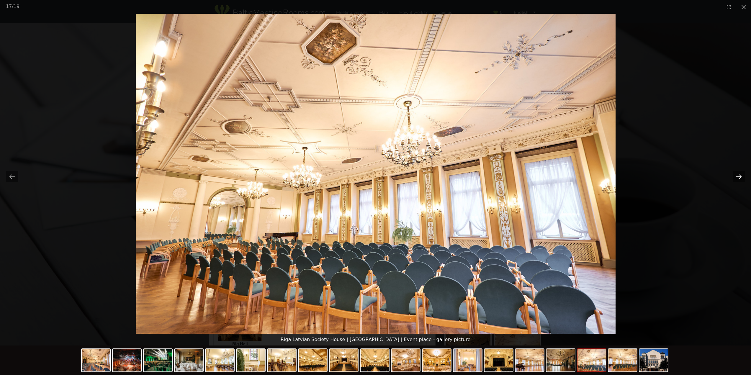
click at [741, 177] on button "Next slide" at bounding box center [739, 177] width 12 height 12
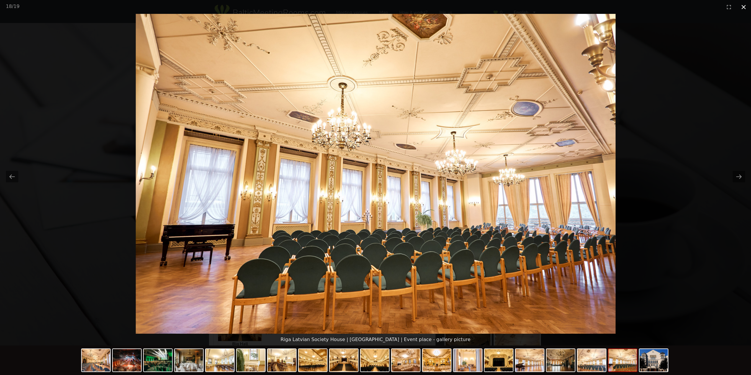
click at [737, 9] on button "Close gallery" at bounding box center [744, 7] width 15 height 14
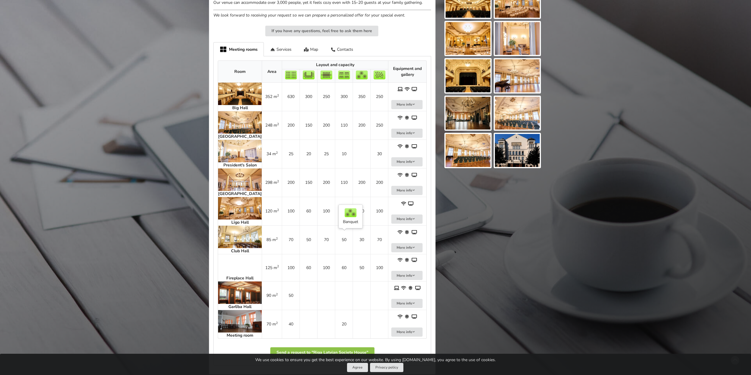
scroll to position [207, 0]
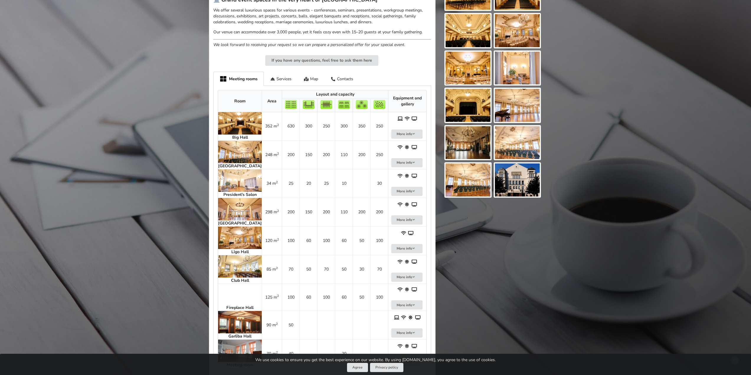
click at [230, 245] on img at bounding box center [240, 238] width 44 height 22
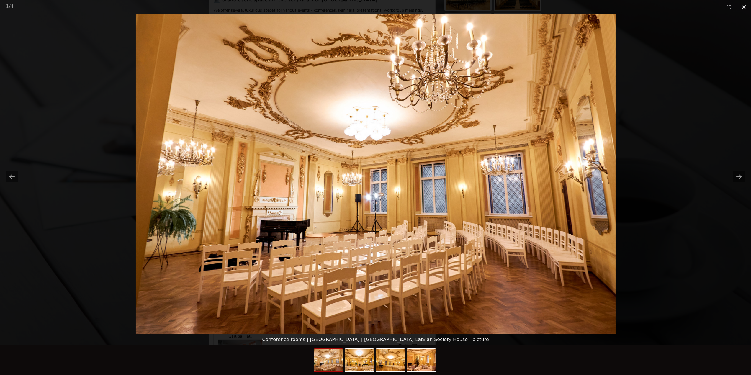
click at [746, 7] on button "Close gallery" at bounding box center [744, 7] width 15 height 14
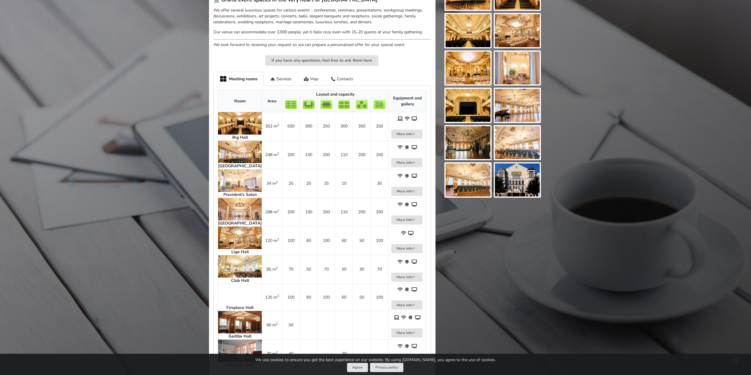
click at [231, 214] on img at bounding box center [240, 209] width 44 height 22
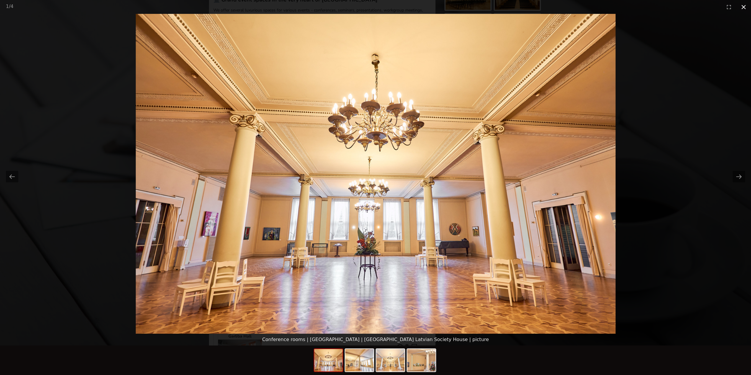
click at [747, 9] on button "Close gallery" at bounding box center [744, 7] width 15 height 14
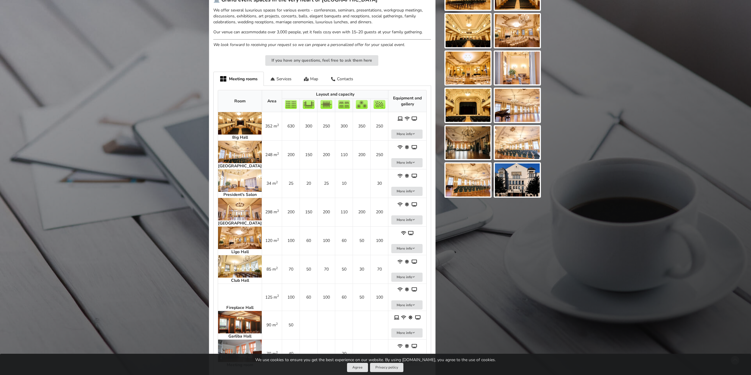
click at [234, 153] on img at bounding box center [240, 152] width 44 height 22
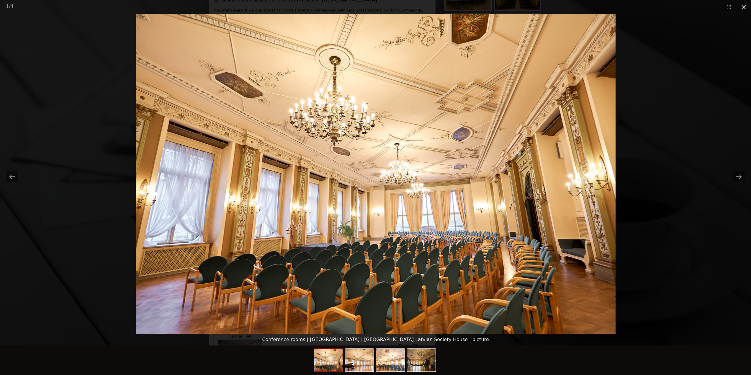
click at [743, 6] on button "Close gallery" at bounding box center [744, 7] width 15 height 14
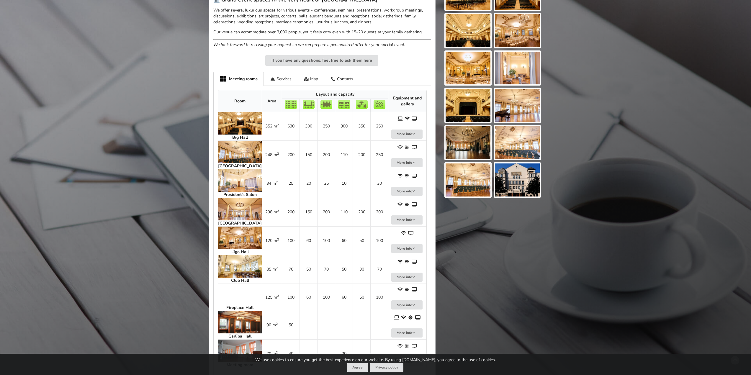
click at [227, 180] on img at bounding box center [240, 180] width 44 height 22
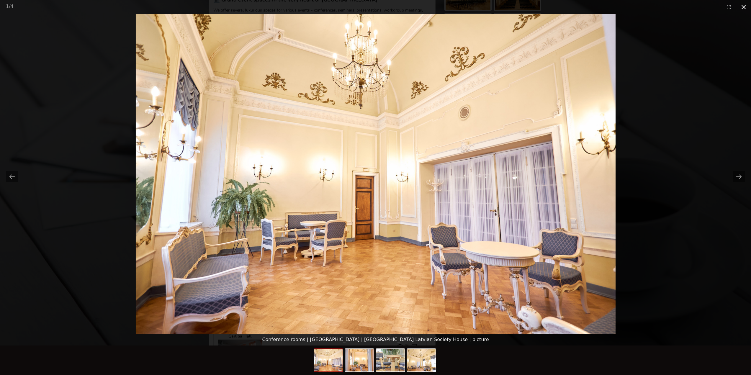
click at [744, 6] on button "Close gallery" at bounding box center [744, 7] width 15 height 14
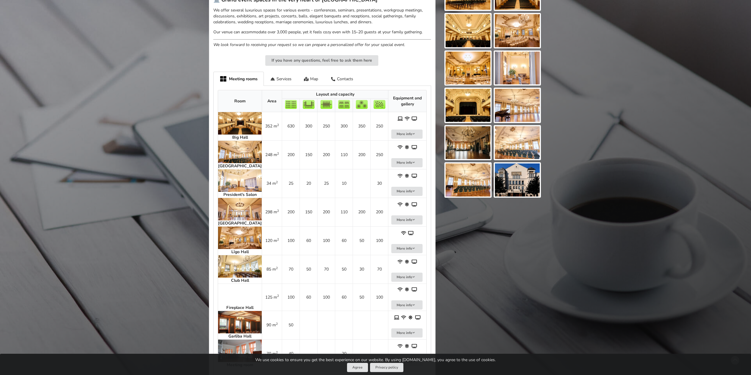
click at [240, 120] on img at bounding box center [240, 123] width 44 height 22
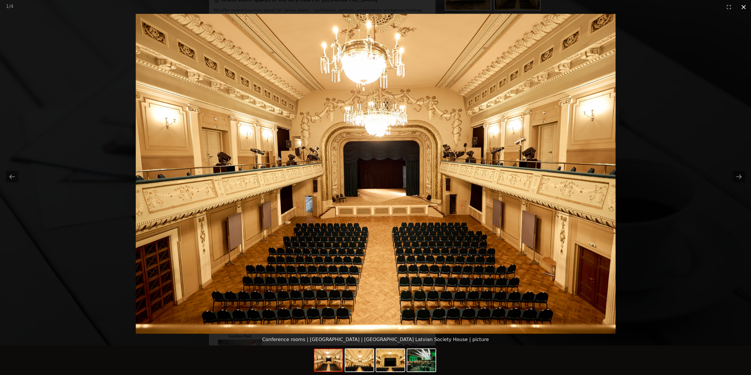
click at [743, 9] on button "Close gallery" at bounding box center [744, 7] width 15 height 14
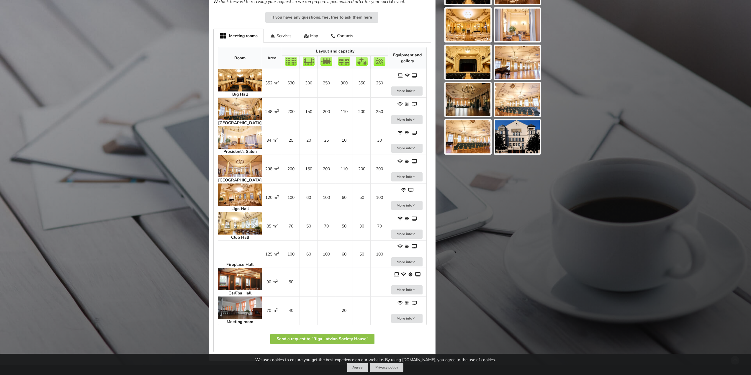
scroll to position [325, 0]
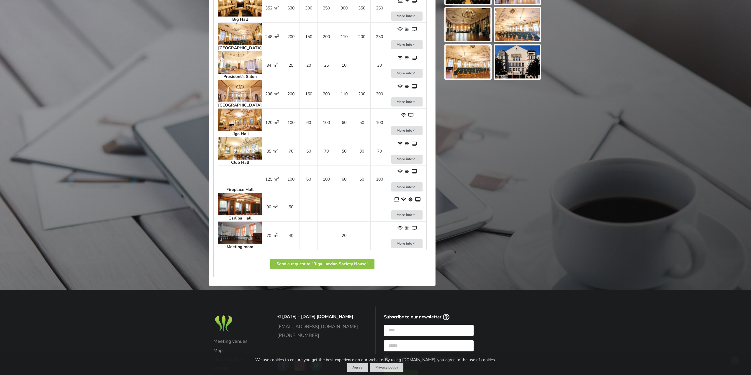
click at [233, 212] on img at bounding box center [240, 204] width 44 height 22
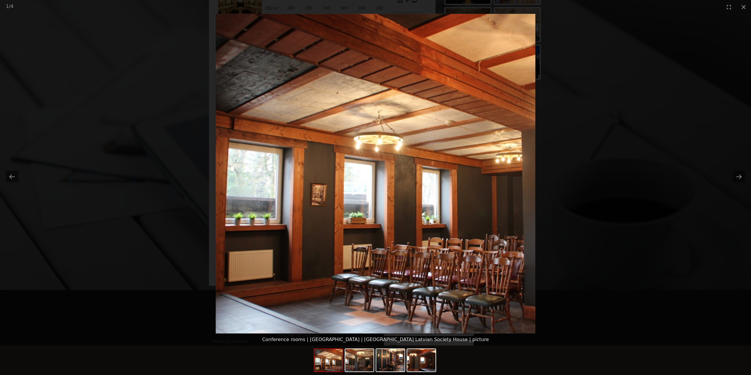
click at [664, 158] on picture at bounding box center [375, 174] width 751 height 320
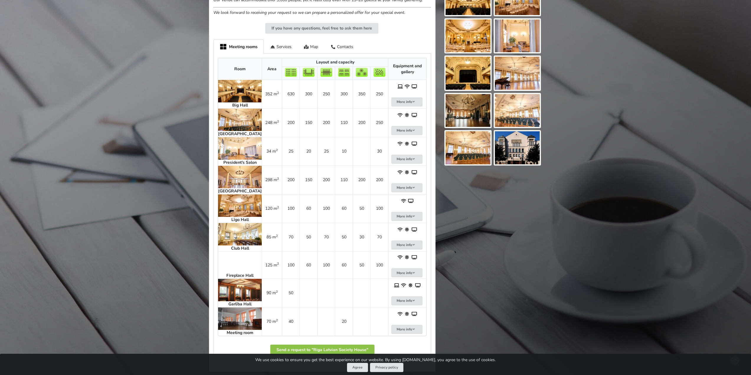
scroll to position [236, 0]
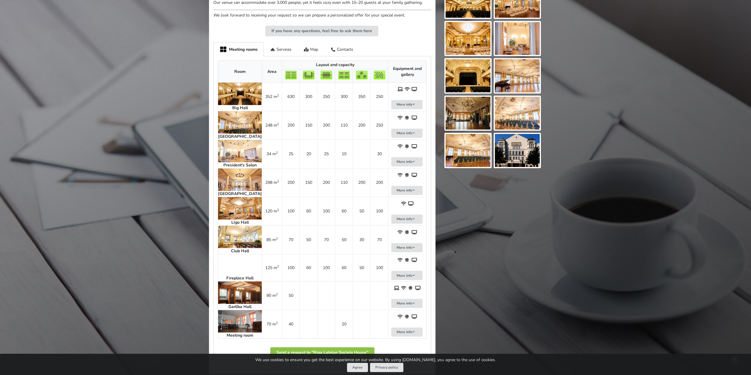
click at [234, 122] on img at bounding box center [240, 122] width 44 height 22
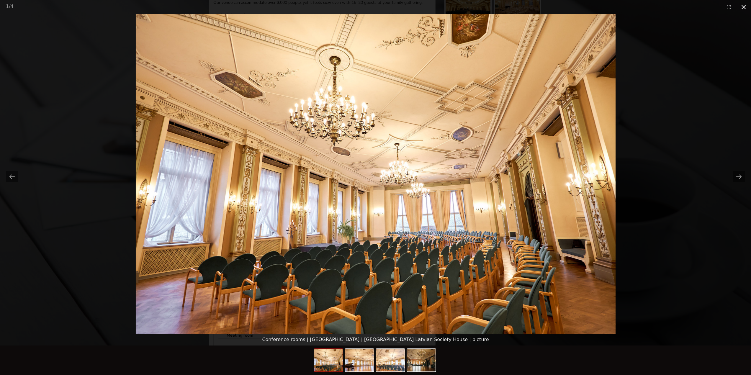
click at [745, 7] on button "Close gallery" at bounding box center [744, 7] width 15 height 14
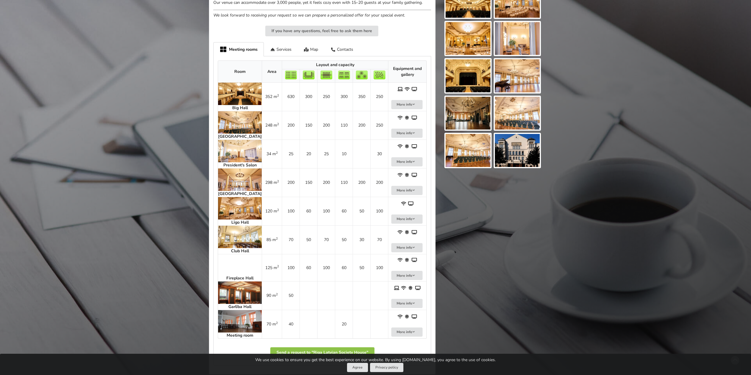
click at [230, 94] on img at bounding box center [240, 94] width 44 height 22
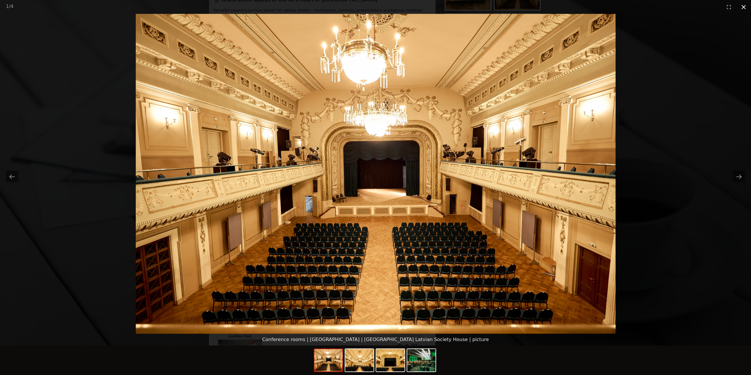
click at [743, 7] on button "Close gallery" at bounding box center [744, 7] width 15 height 14
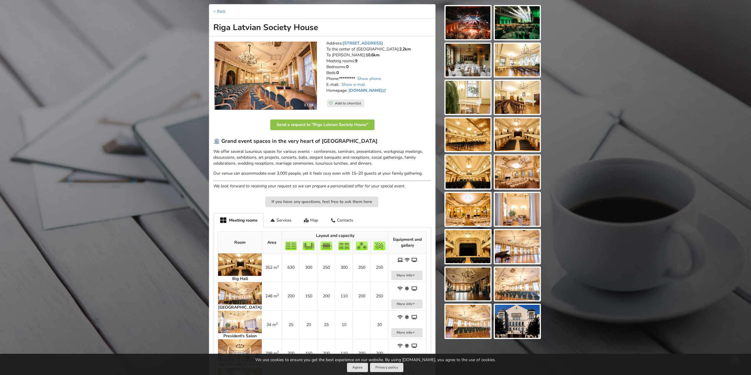
scroll to position [118, 0]
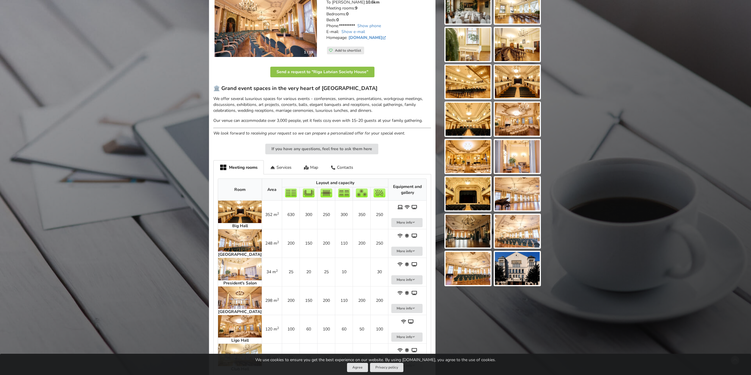
click at [237, 241] on img at bounding box center [240, 240] width 44 height 22
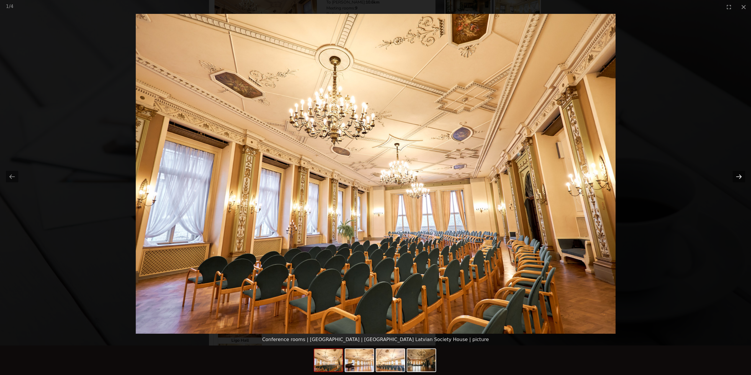
click at [740, 177] on button "Next slide" at bounding box center [739, 177] width 12 height 12
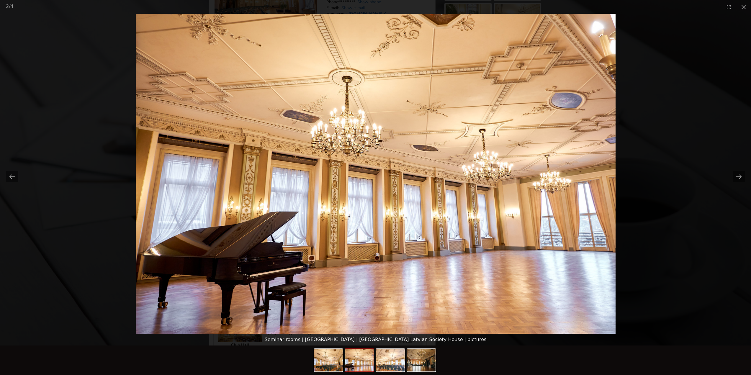
scroll to position [177, 0]
click at [743, 6] on button "Close gallery" at bounding box center [744, 7] width 15 height 14
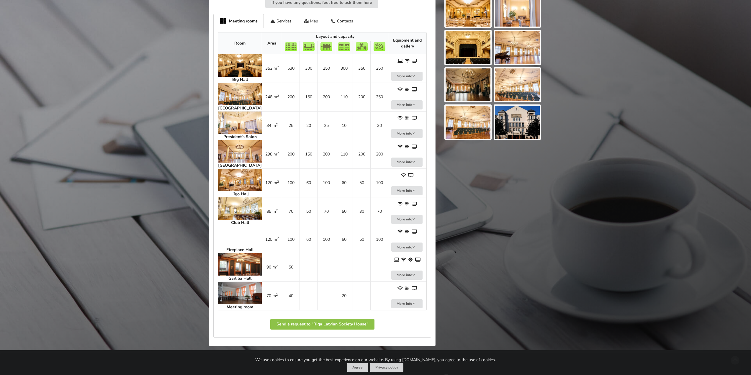
scroll to position [207, 0]
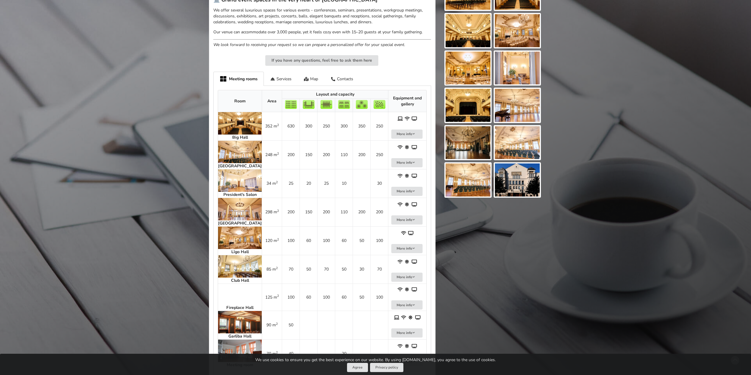
click at [526, 182] on img at bounding box center [517, 180] width 45 height 33
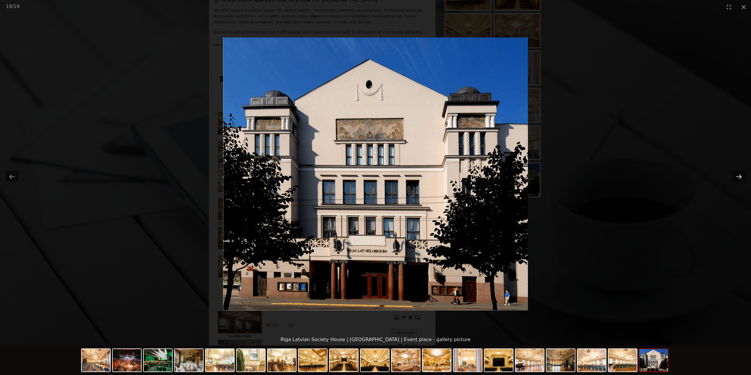
click at [738, 177] on button "Next slide" at bounding box center [739, 177] width 12 height 12
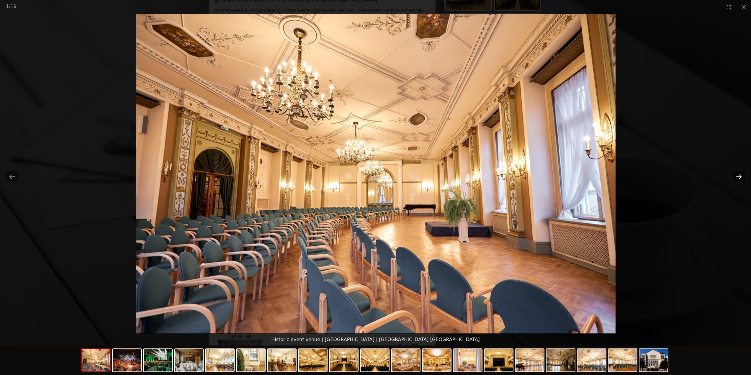
click at [738, 177] on button "Next slide" at bounding box center [739, 177] width 12 height 12
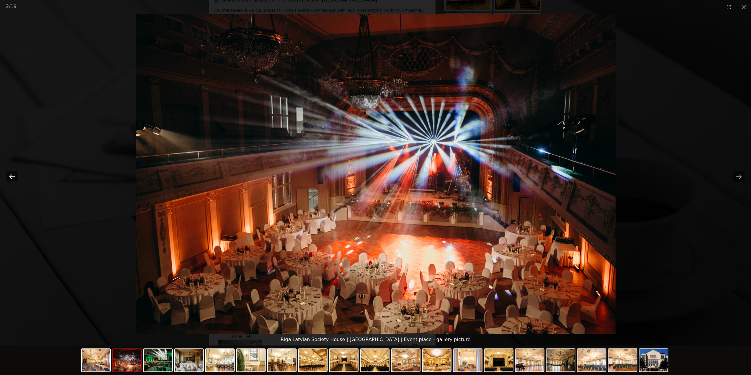
click at [12, 175] on button "Previous slide" at bounding box center [12, 177] width 12 height 12
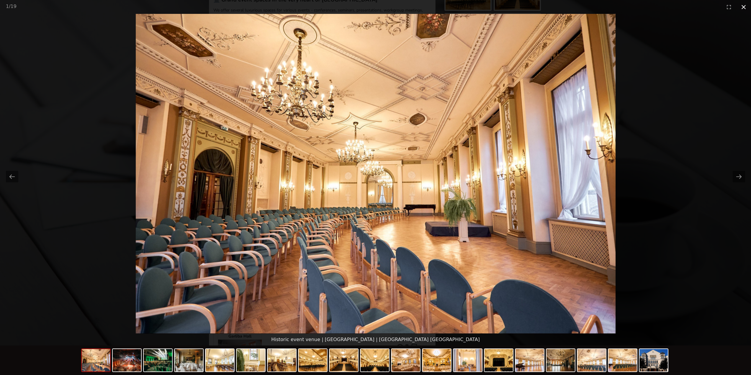
click at [743, 9] on button "Close gallery" at bounding box center [744, 7] width 15 height 14
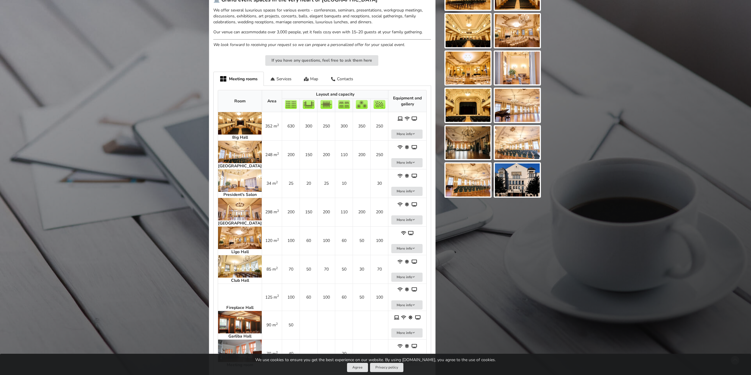
click at [670, 262] on div "Find your perfect event space Discover. Request for proposal. Book. No commissi…" at bounding box center [375, 114] width 751 height 596
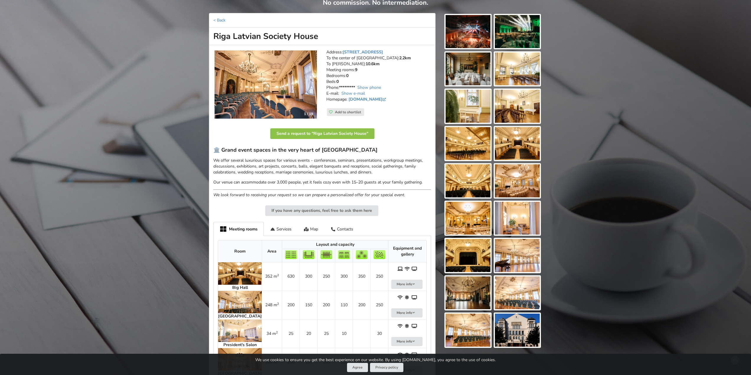
scroll to position [118, 0]
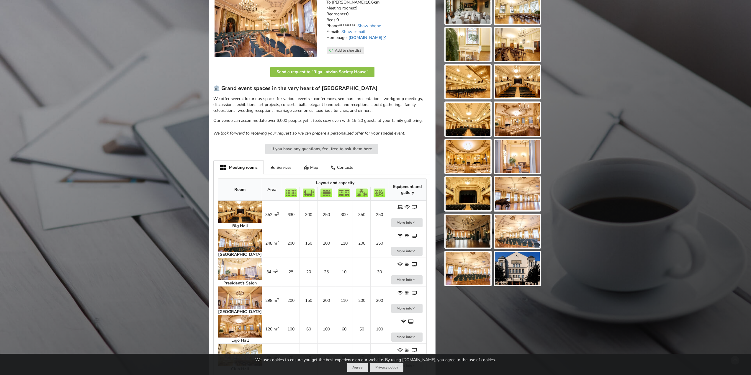
click at [465, 190] on img at bounding box center [468, 193] width 45 height 33
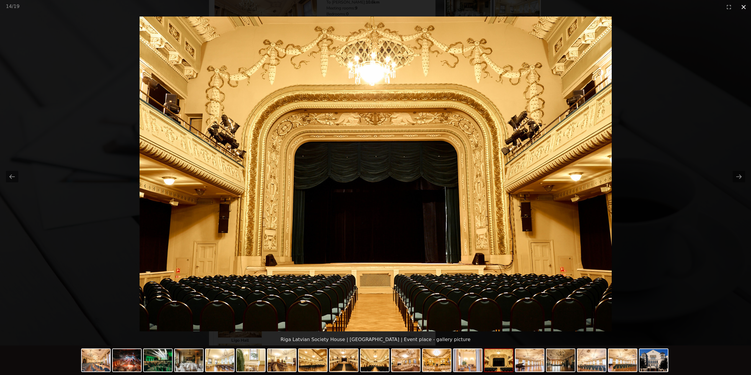
click at [744, 8] on button "Close gallery" at bounding box center [744, 7] width 15 height 14
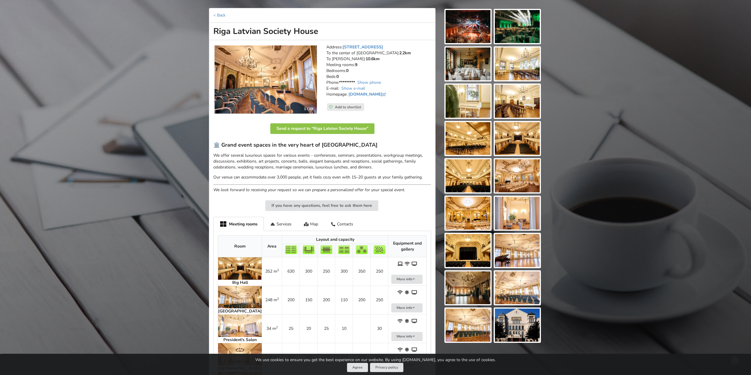
scroll to position [0, 0]
